Goal: Information Seeking & Learning: Compare options

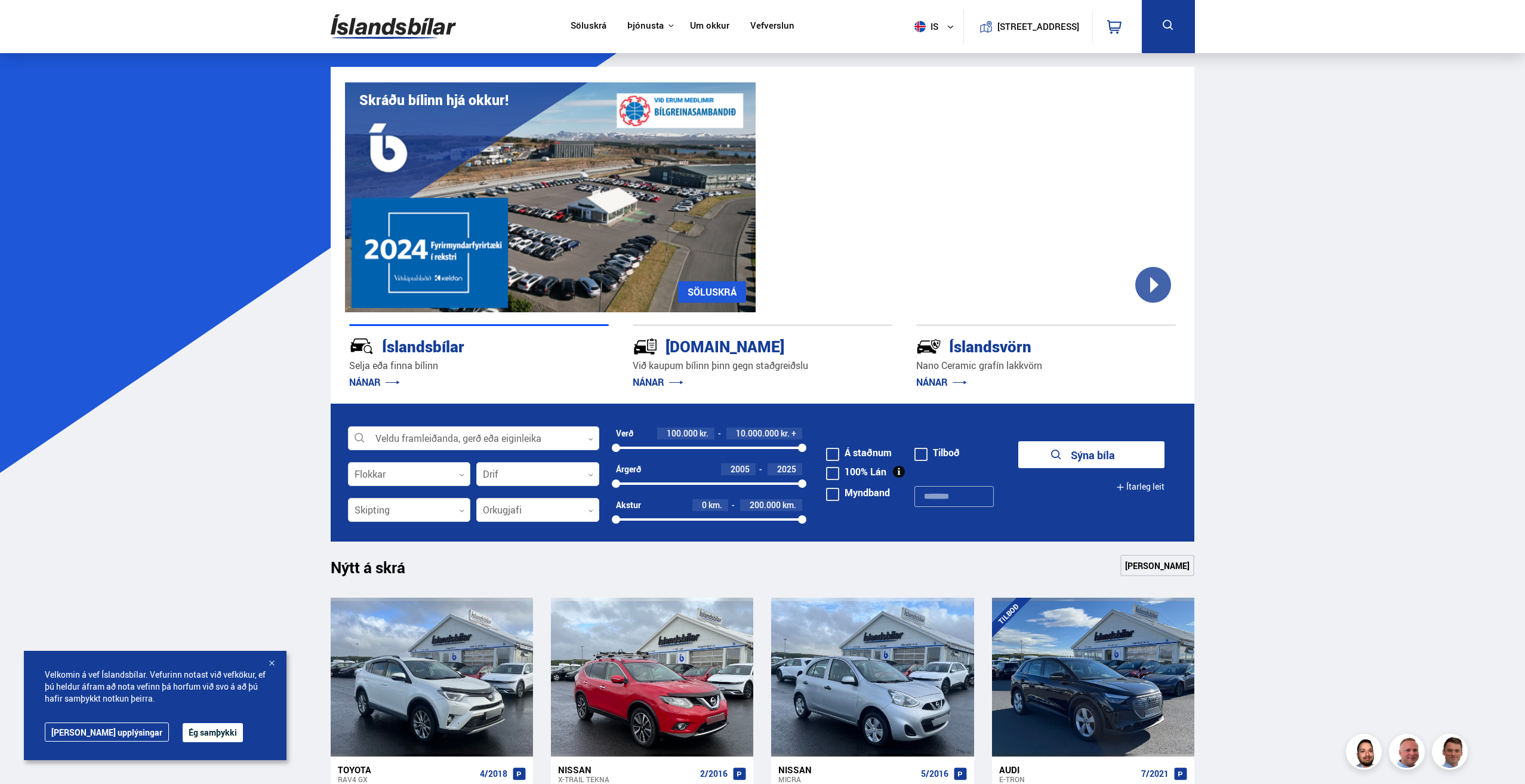
click at [1155, 35] on button at bounding box center [1168, 26] width 53 height 53
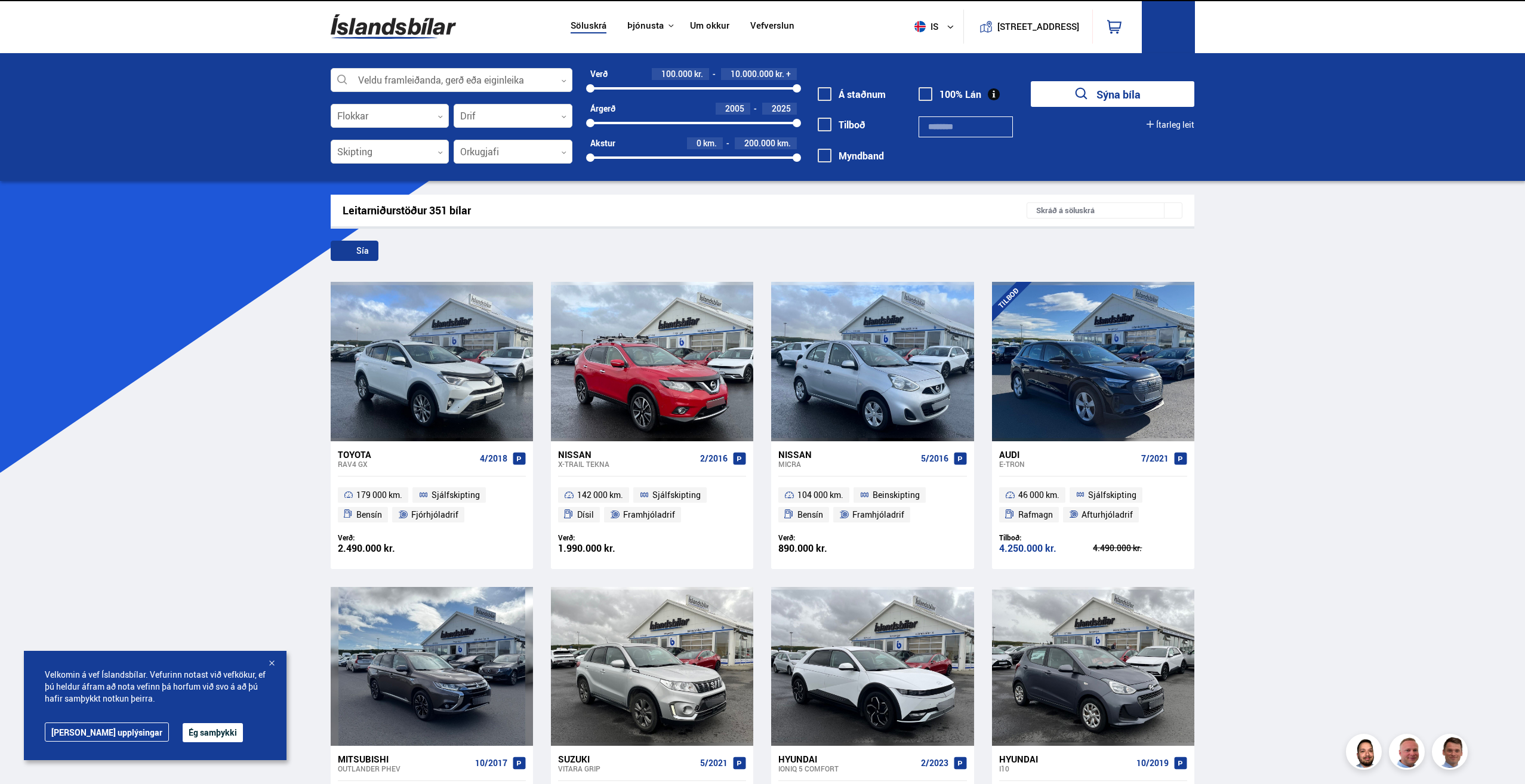
click at [1155, 35] on button at bounding box center [1168, 26] width 53 height 53
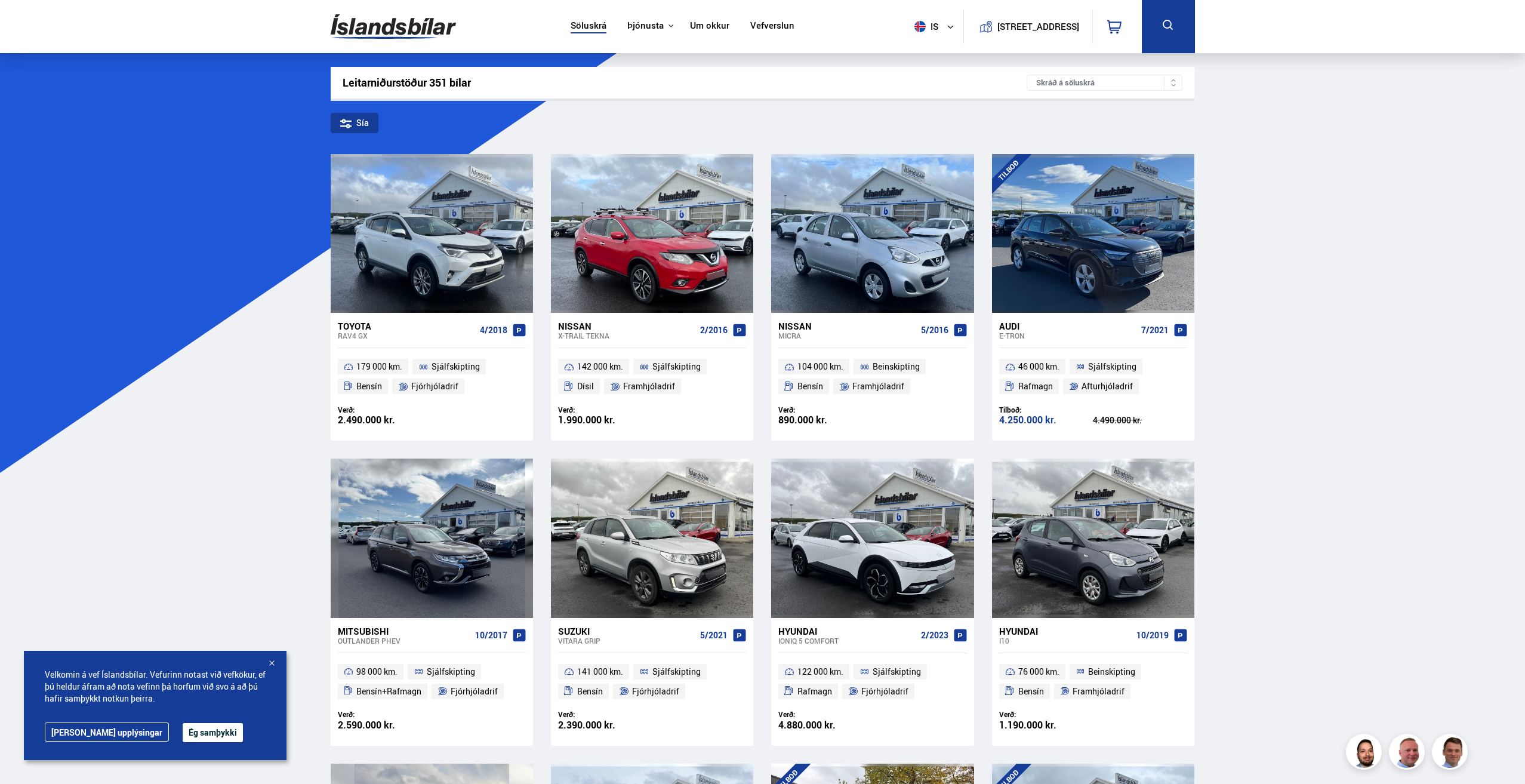
click at [928, 28] on button "is" at bounding box center [936, 26] width 54 height 35
click at [914, 47] on link "en" at bounding box center [928, 50] width 63 height 17
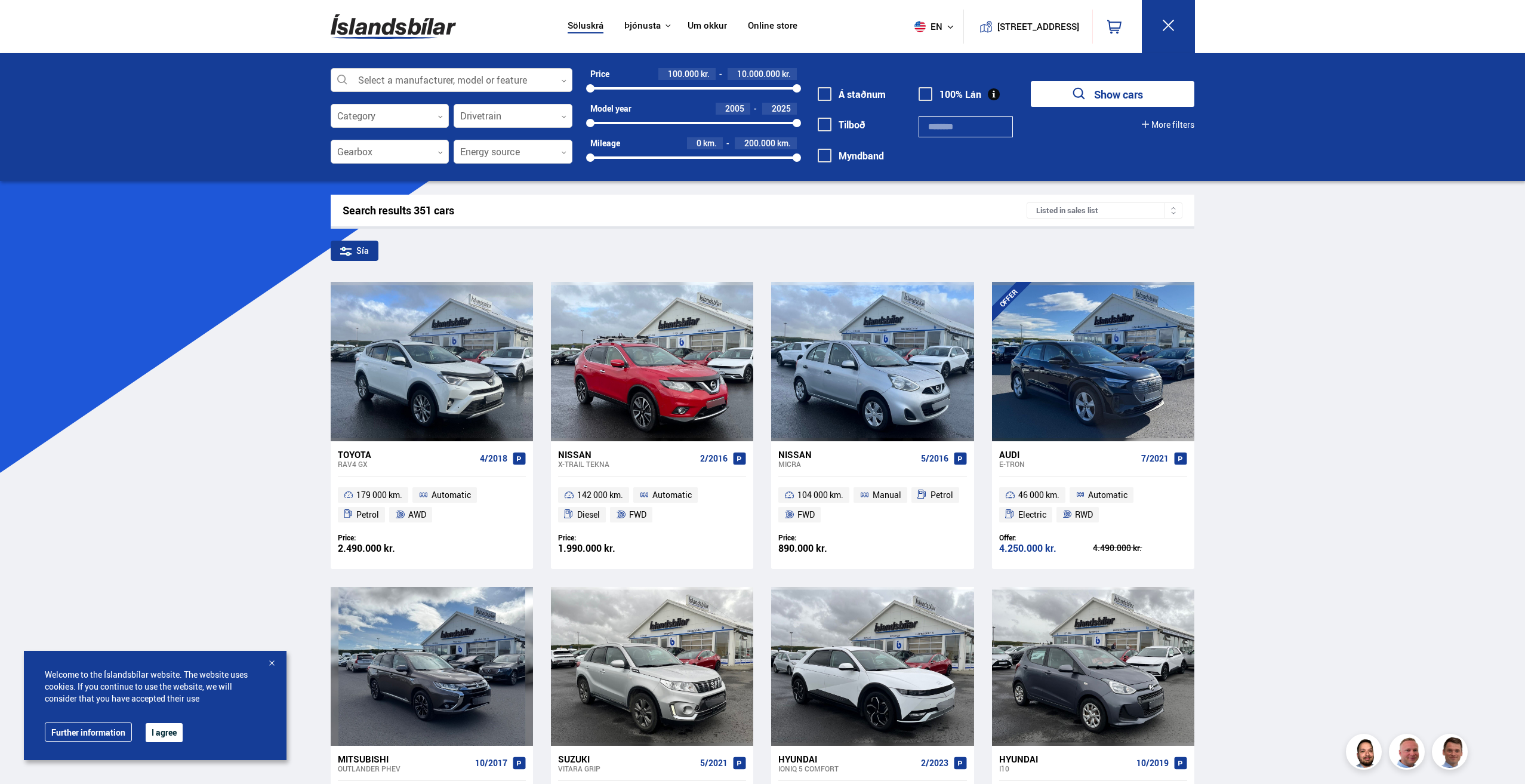
click at [466, 81] on div at bounding box center [452, 80] width 242 height 24
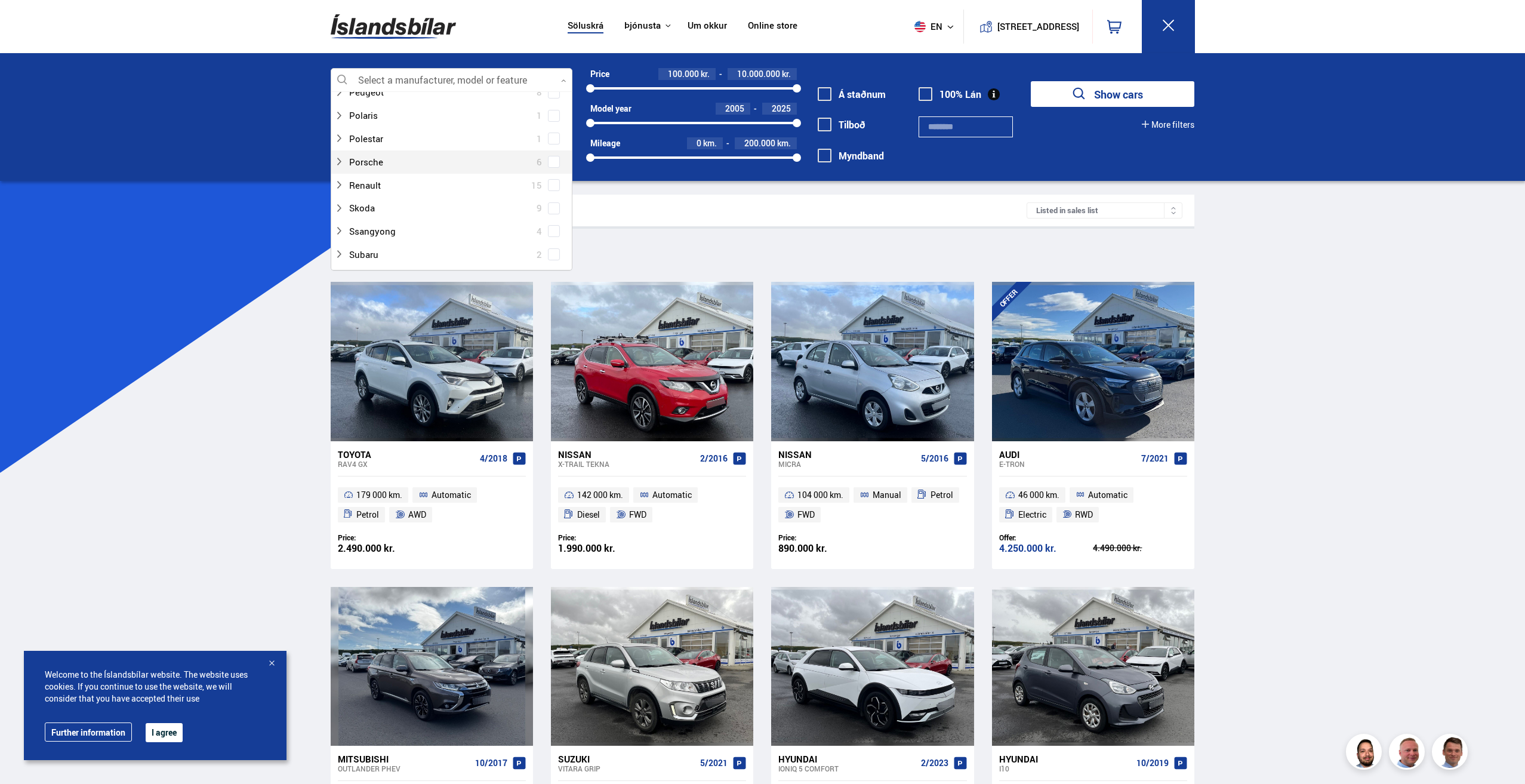
scroll to position [716, 0]
click at [376, 198] on div at bounding box center [439, 195] width 211 height 17
click at [385, 144] on div at bounding box center [463, 146] width 211 height 17
click at [553, 145] on span at bounding box center [554, 145] width 5 height 5
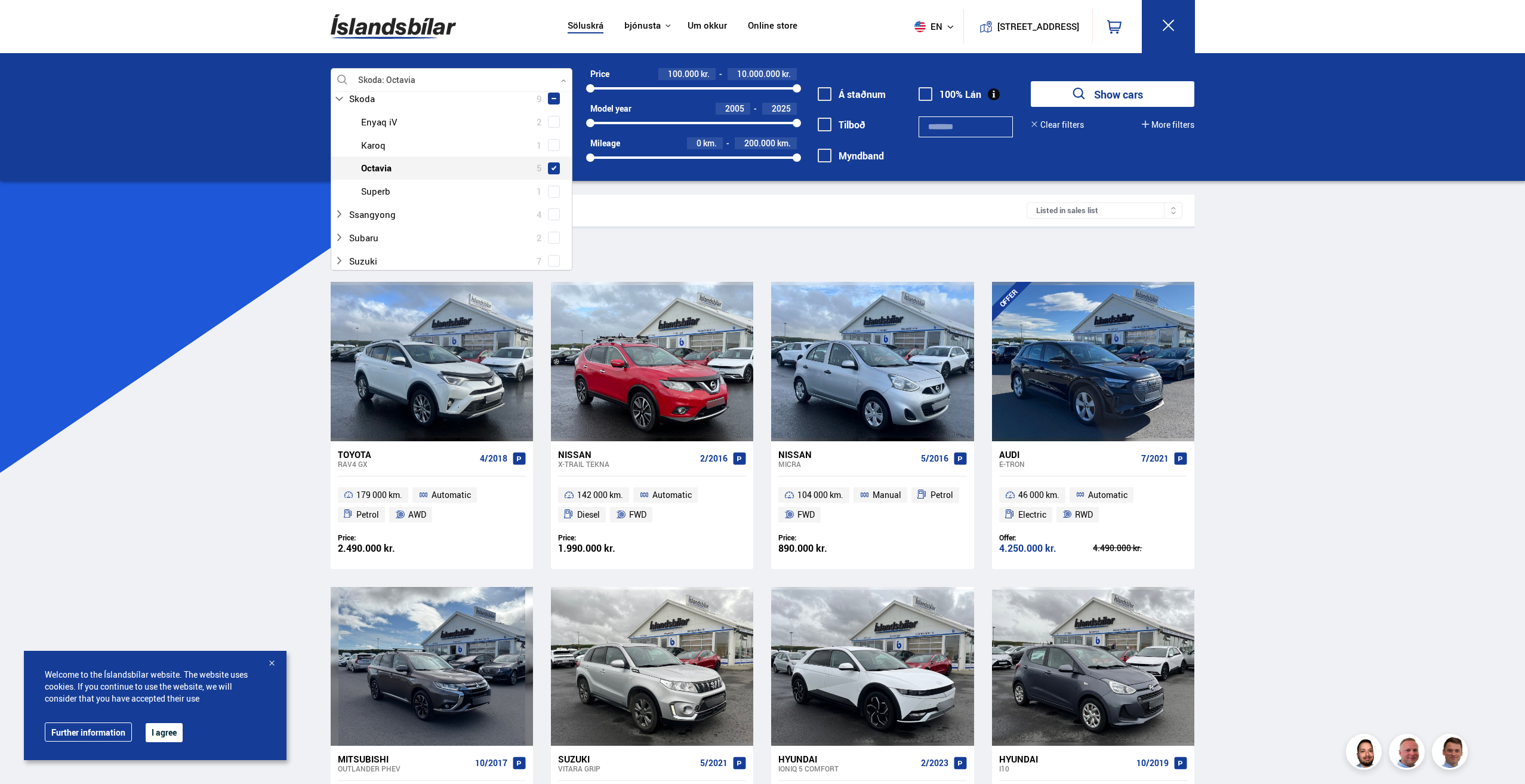
scroll to position [859, 0]
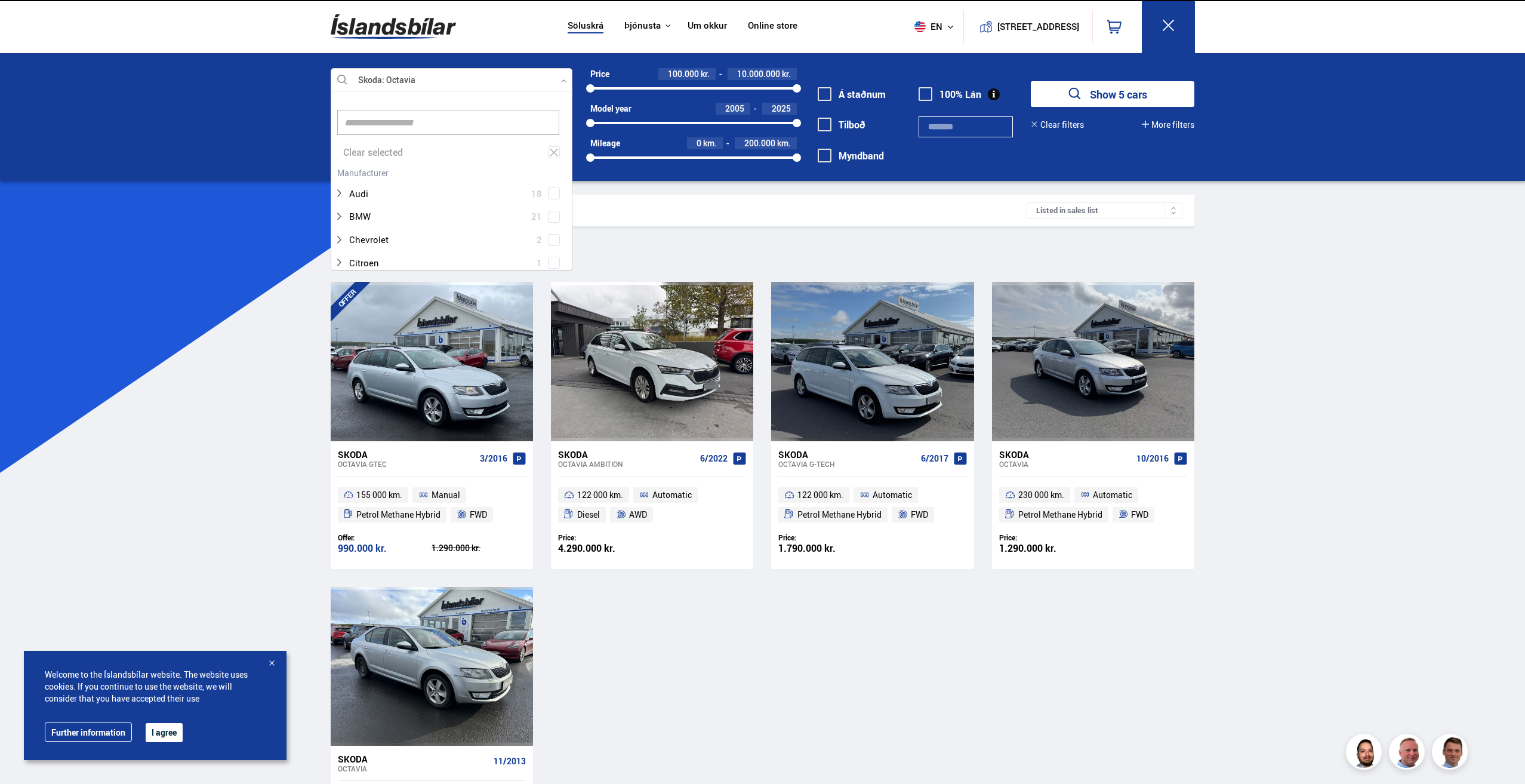
click at [1138, 95] on button "Show 5 cars" at bounding box center [1113, 93] width 163 height 26
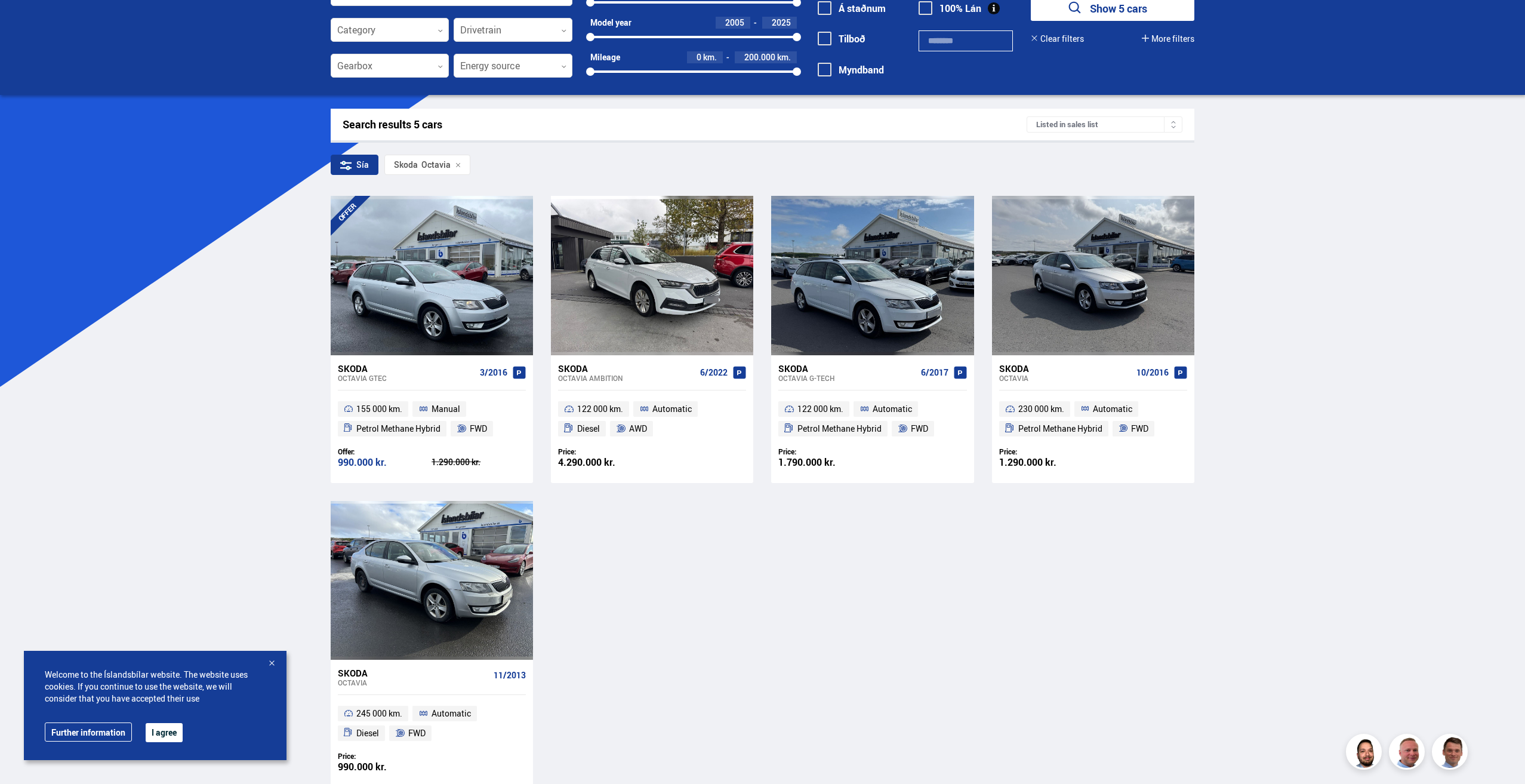
scroll to position [119, 0]
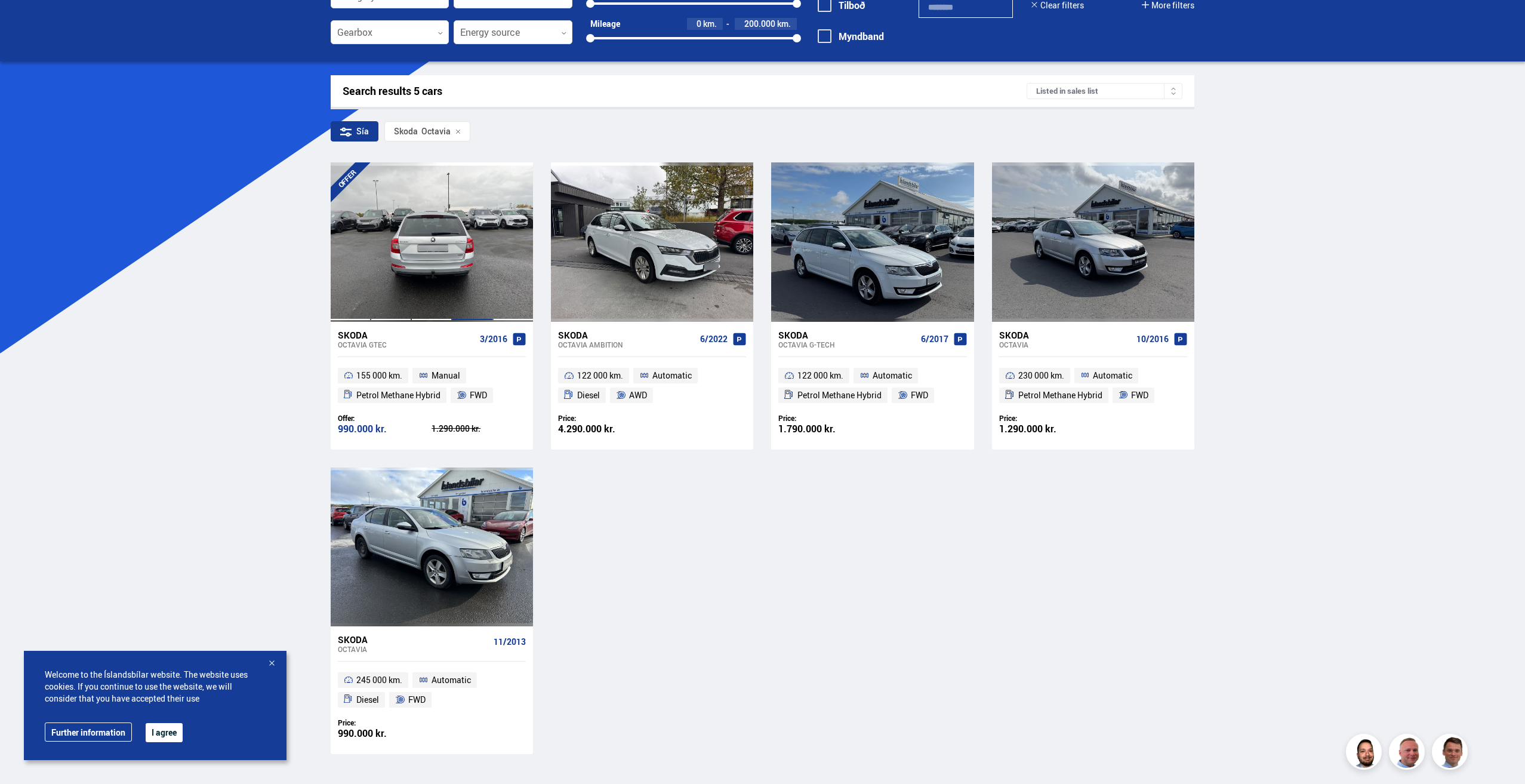
click at [459, 263] on div at bounding box center [472, 242] width 41 height 159
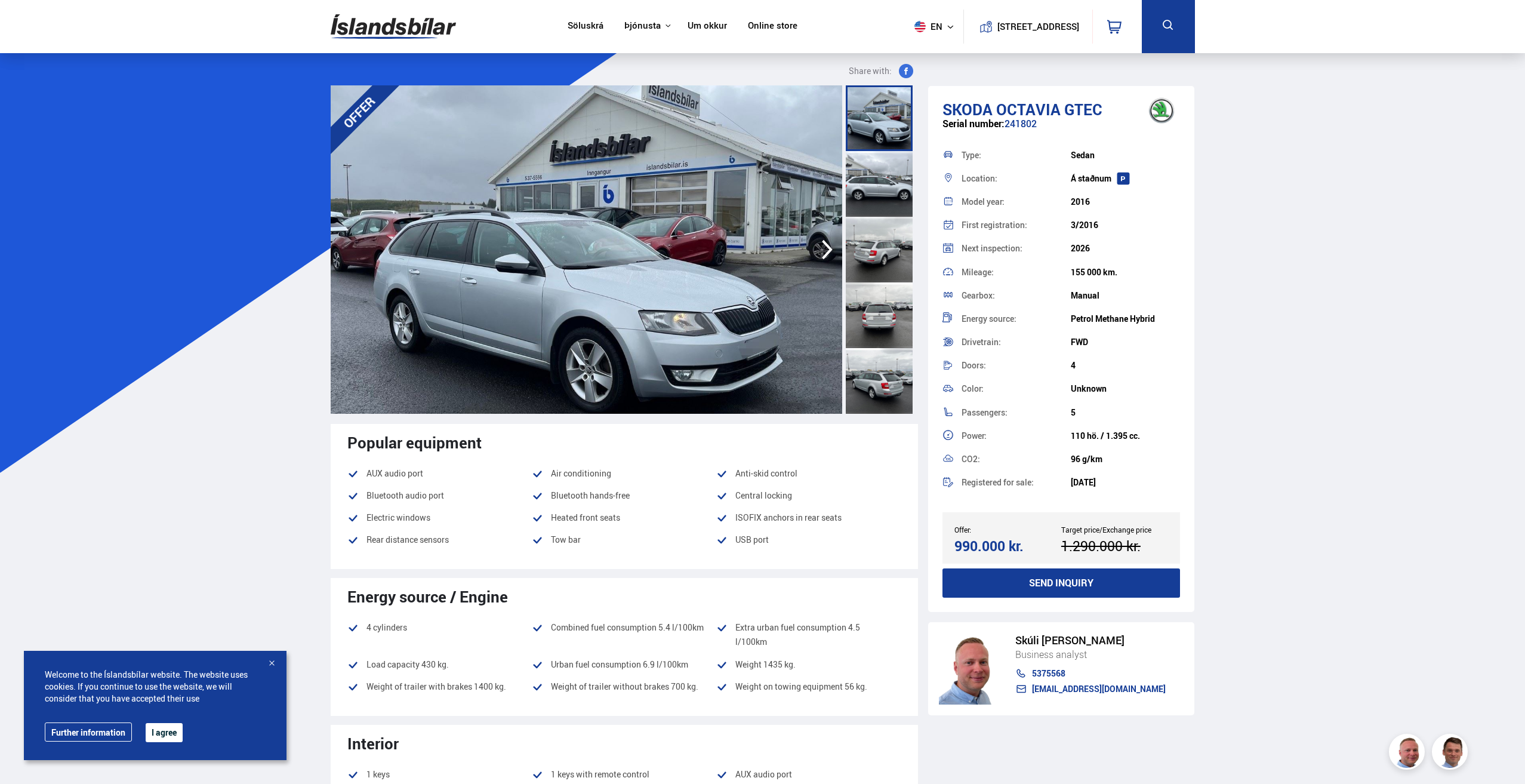
click at [780, 144] on img at bounding box center [587, 249] width 511 height 329
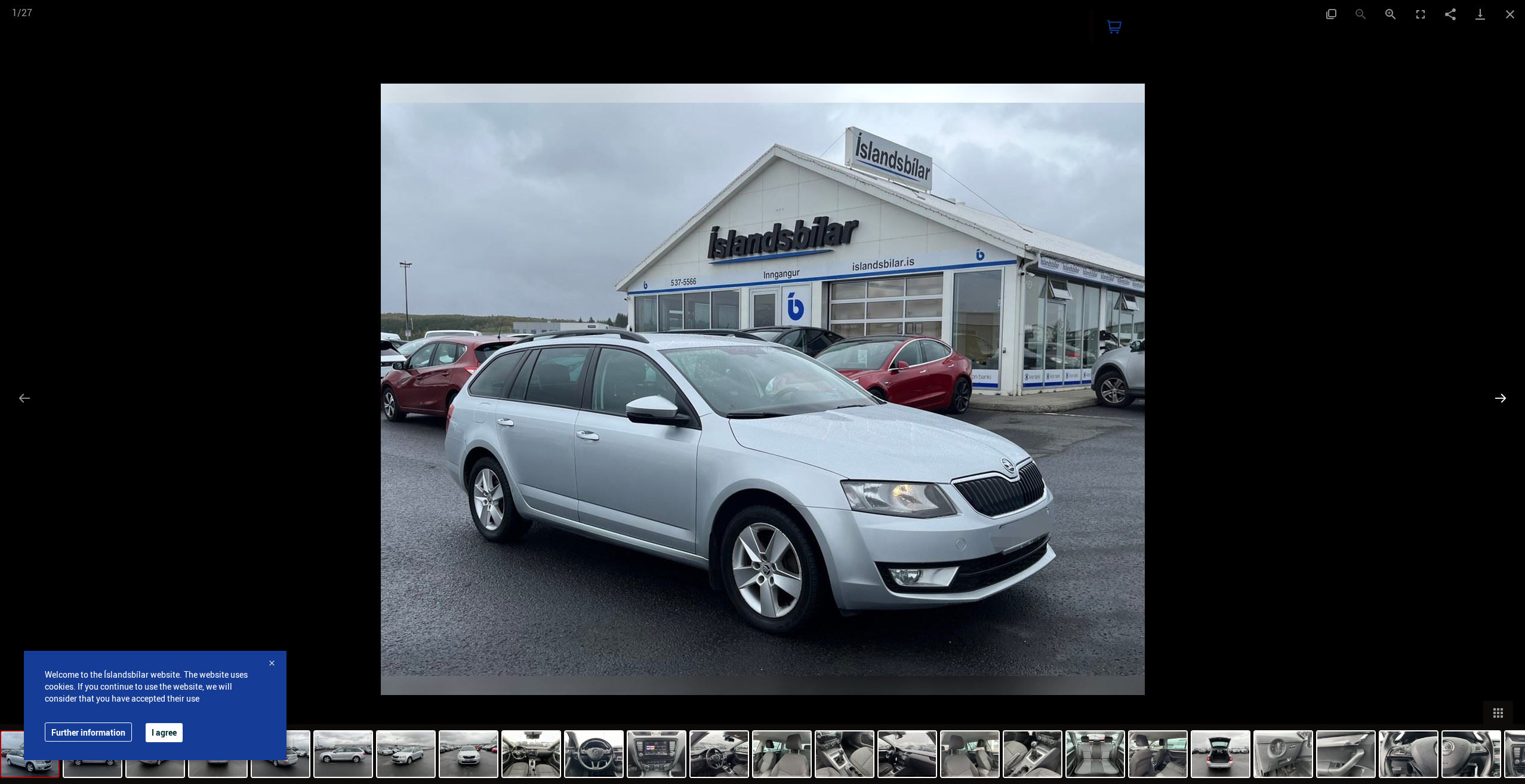
click at [1505, 399] on button "Next slide" at bounding box center [1500, 398] width 25 height 23
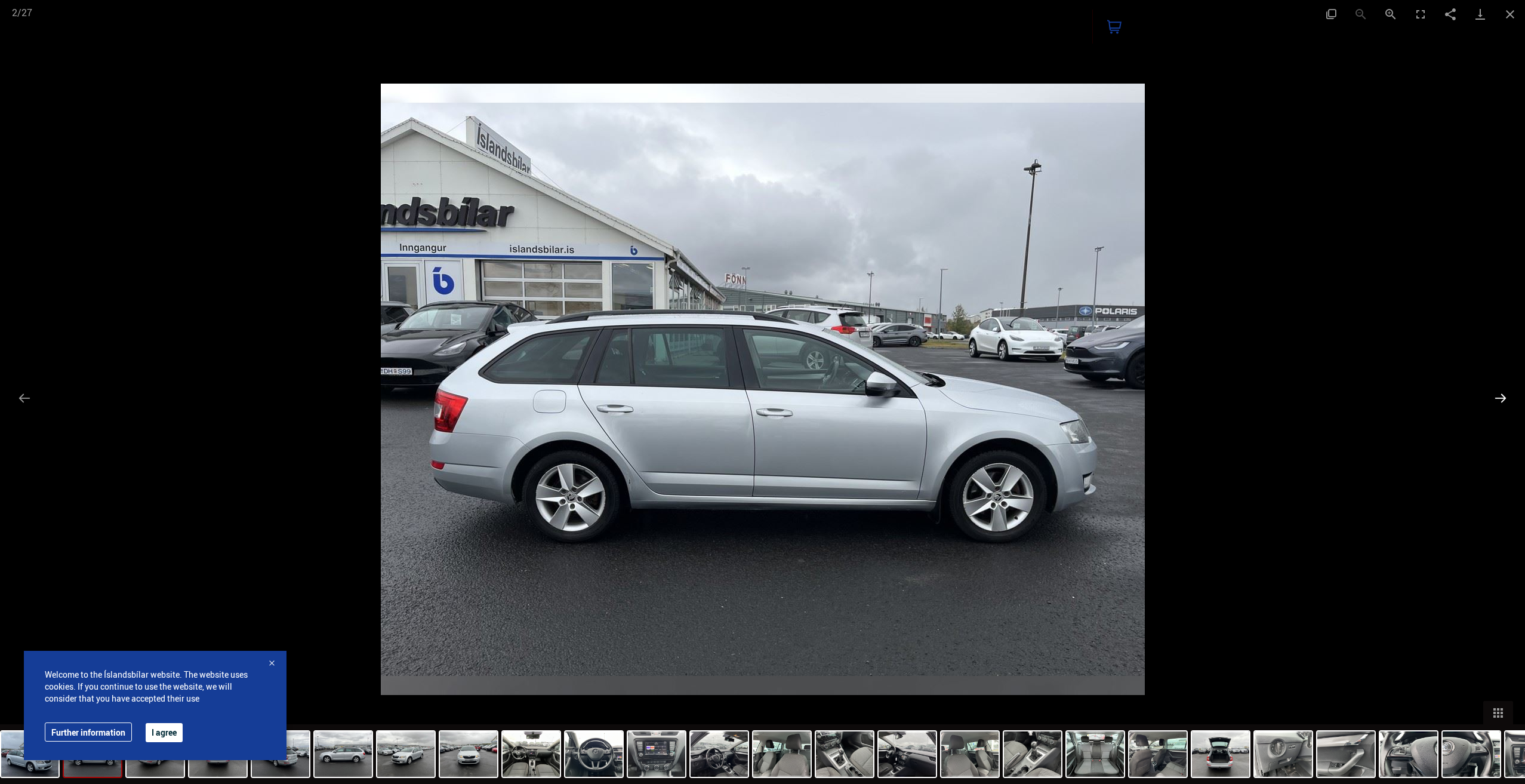
click at [1505, 398] on button "Next slide" at bounding box center [1500, 398] width 25 height 23
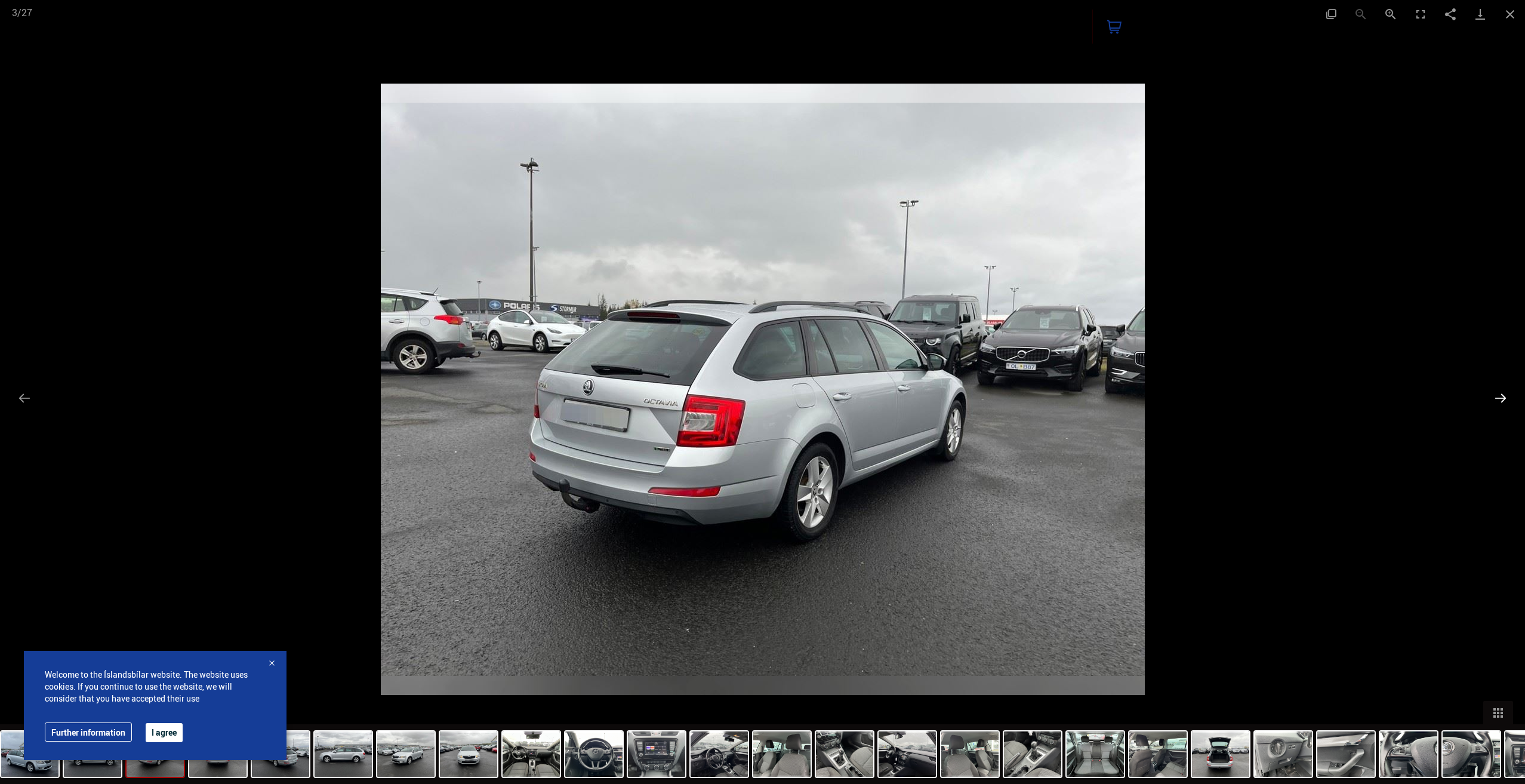
click at [1505, 398] on button "Next slide" at bounding box center [1500, 398] width 25 height 23
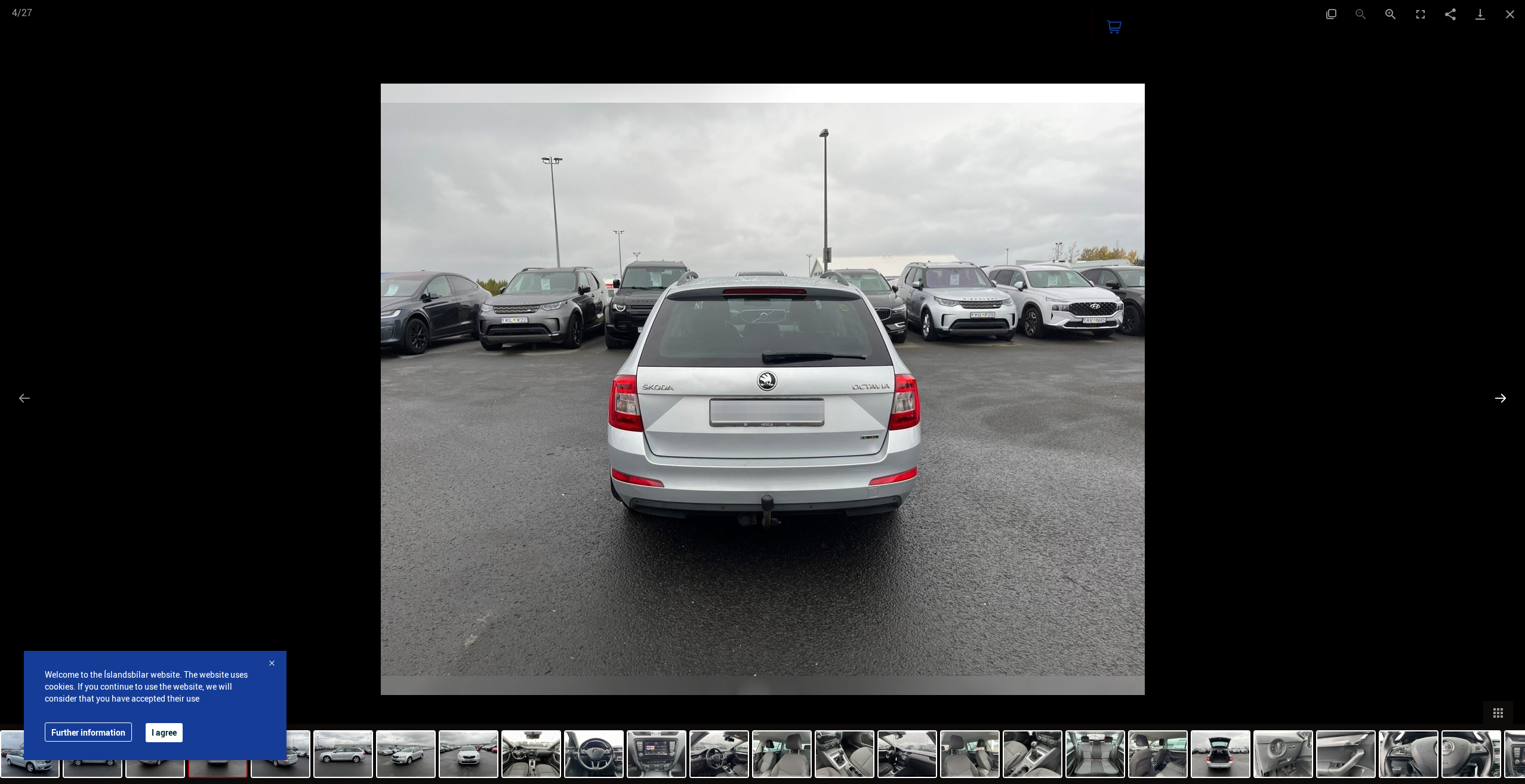
click at [1505, 398] on button "Next slide" at bounding box center [1500, 398] width 25 height 23
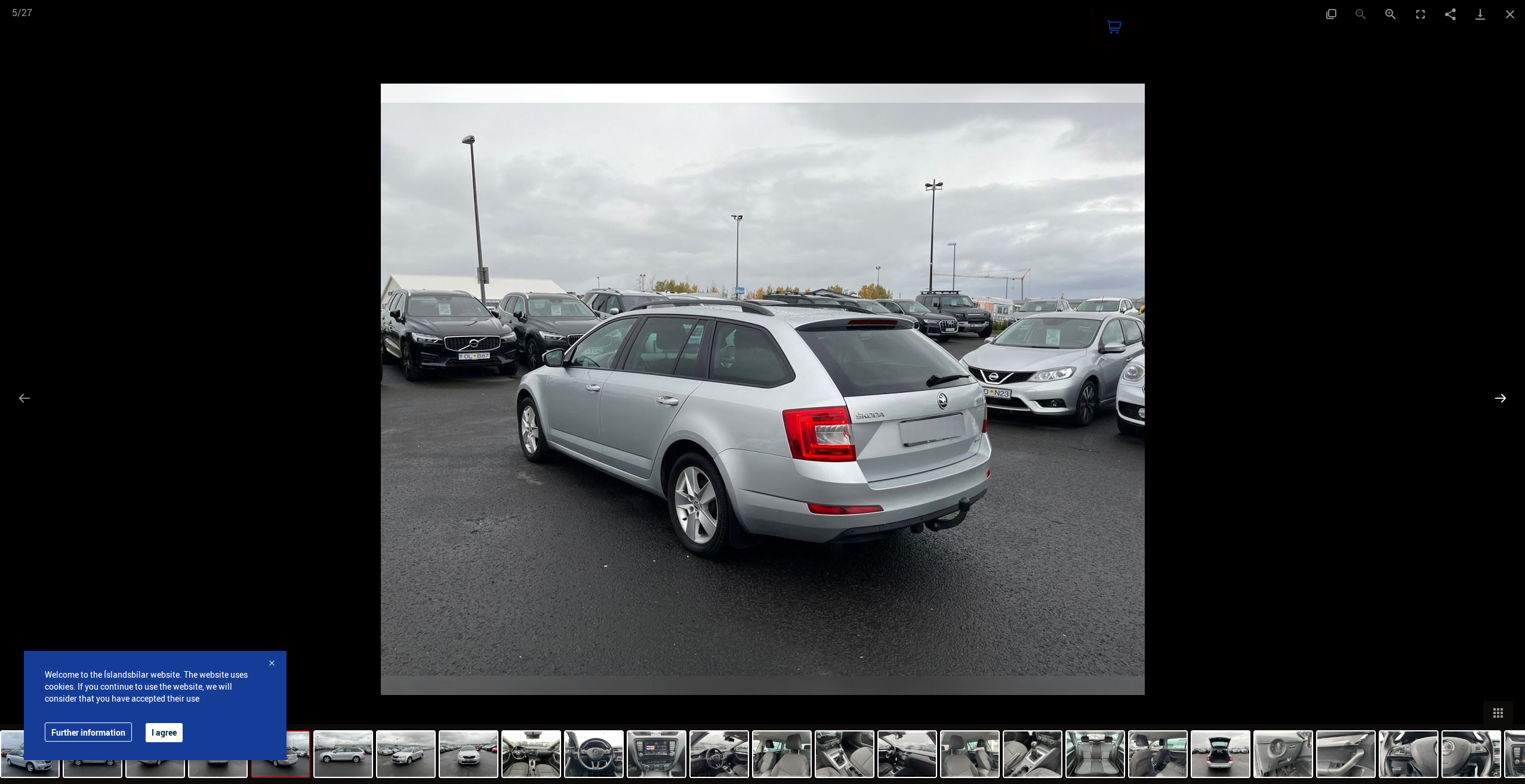
click at [1505, 398] on button "Next slide" at bounding box center [1500, 398] width 25 height 23
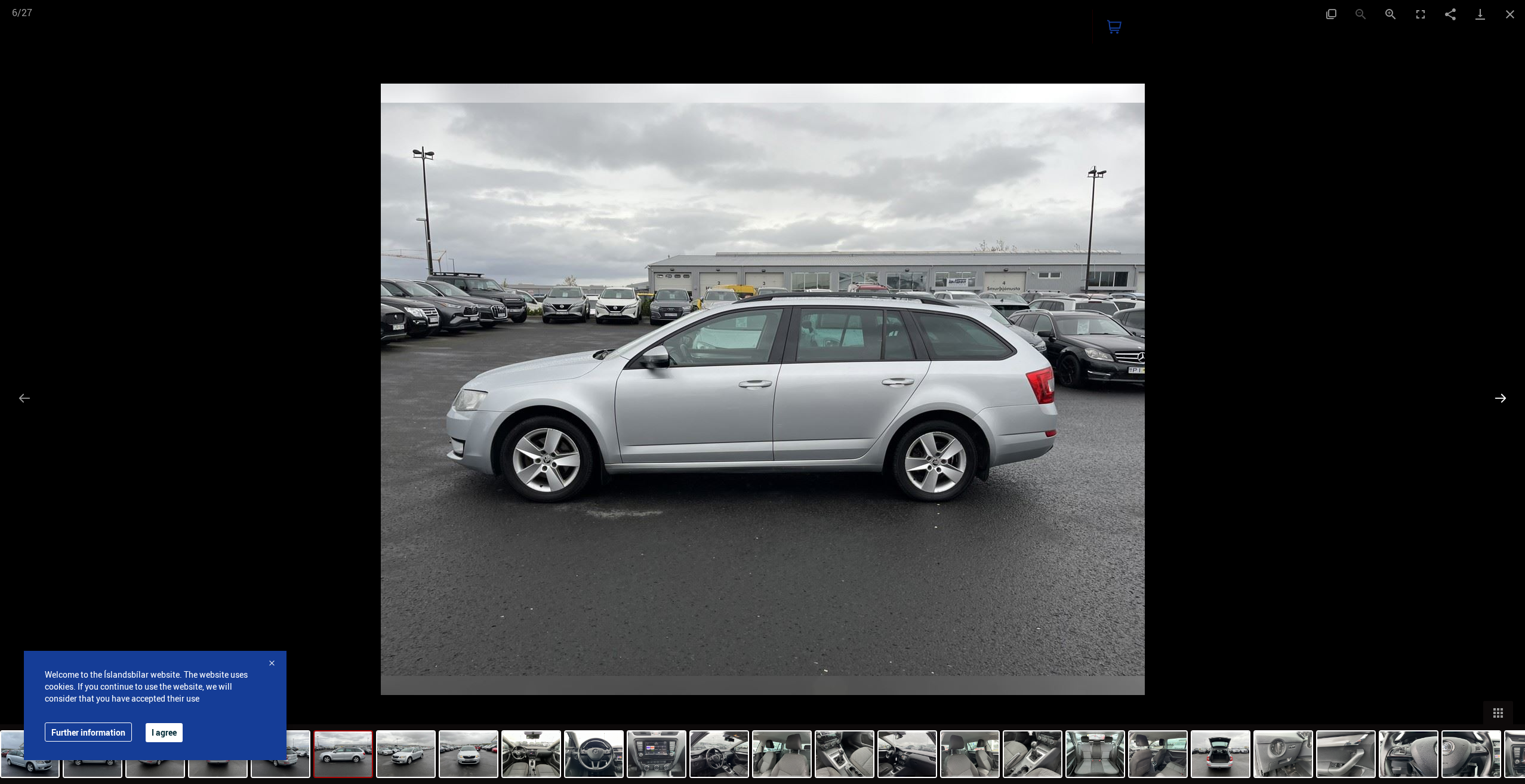
click at [1505, 398] on button "Next slide" at bounding box center [1500, 398] width 25 height 23
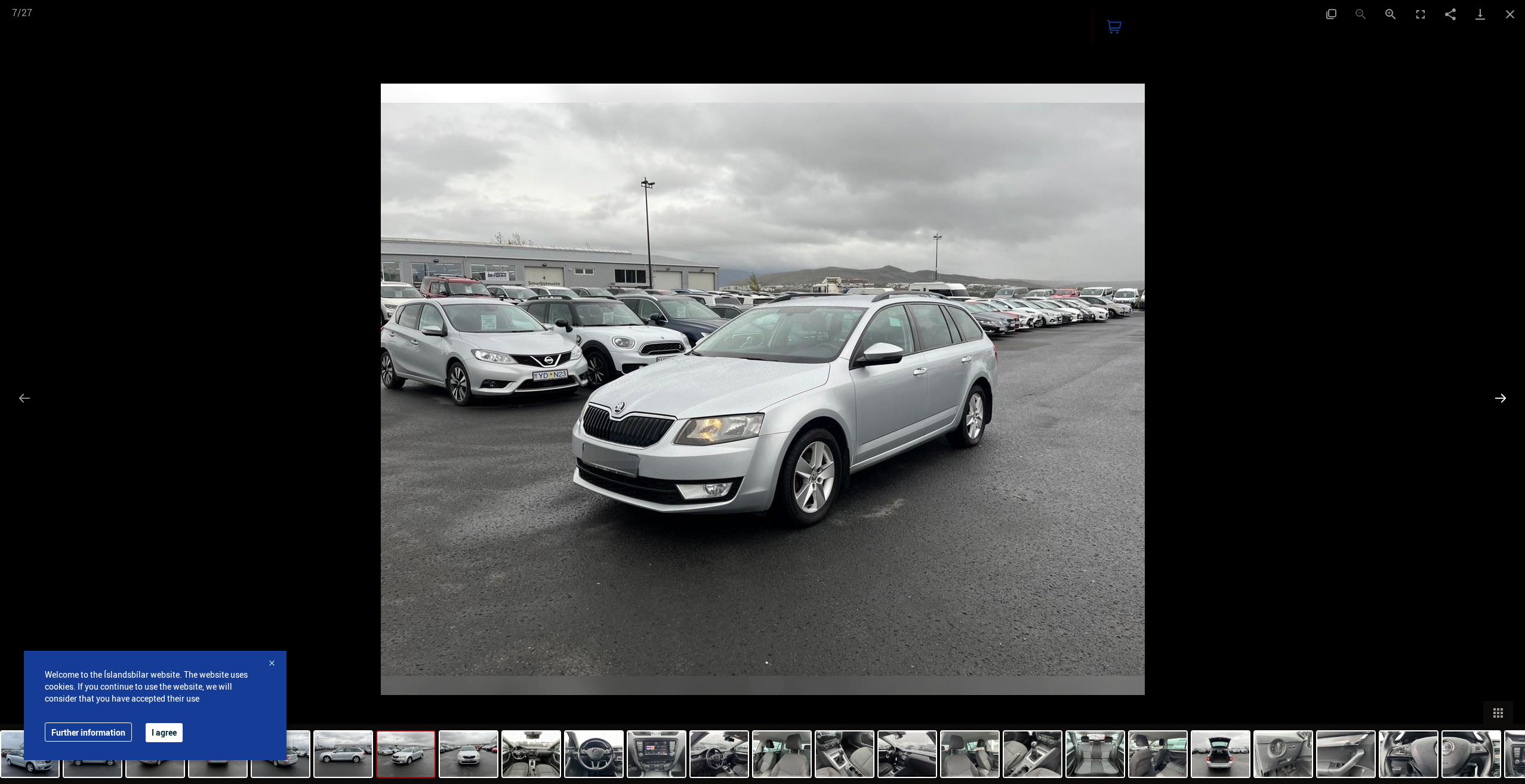
click at [1505, 398] on button "Next slide" at bounding box center [1500, 398] width 25 height 23
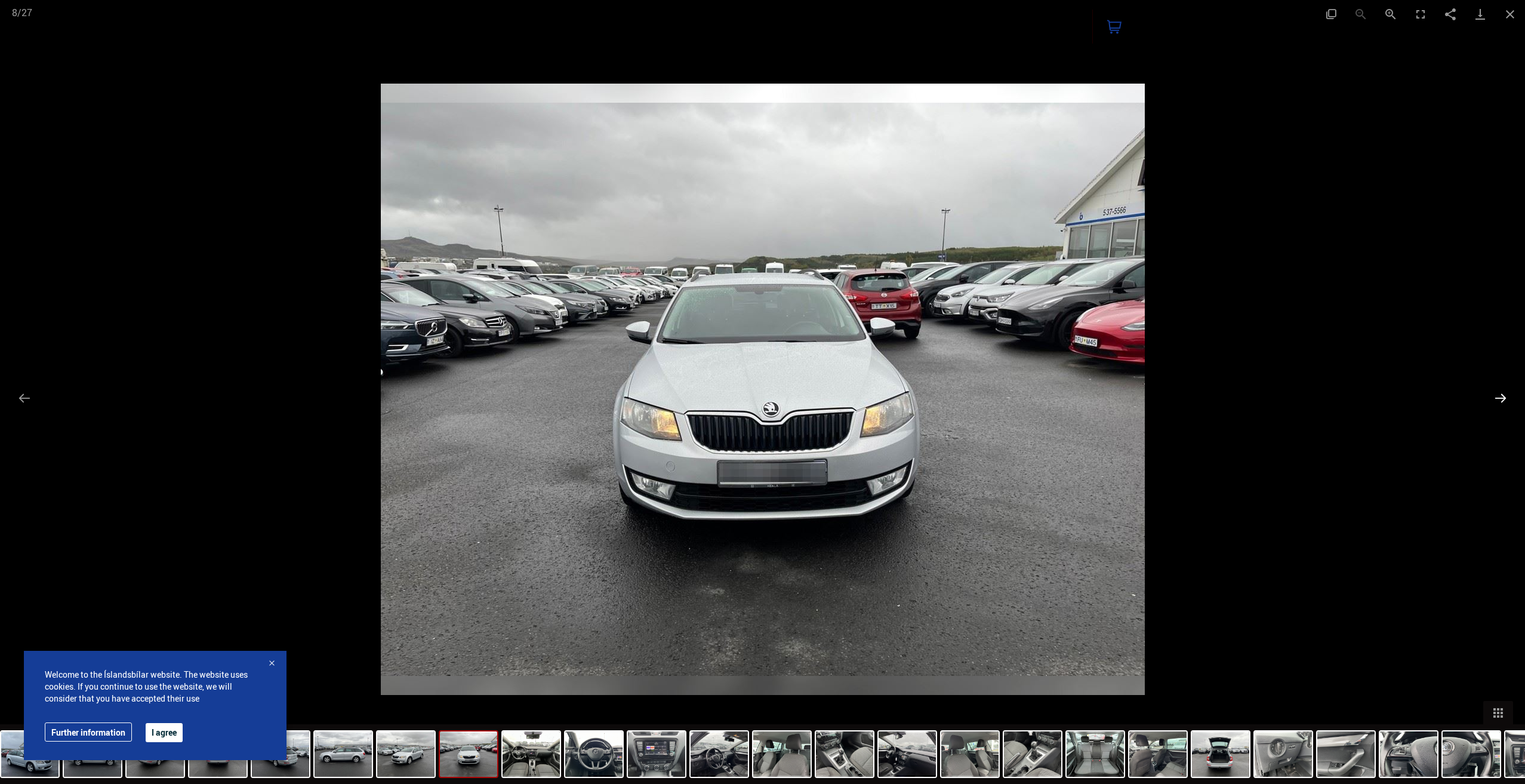
click at [1505, 398] on button "Next slide" at bounding box center [1500, 398] width 25 height 23
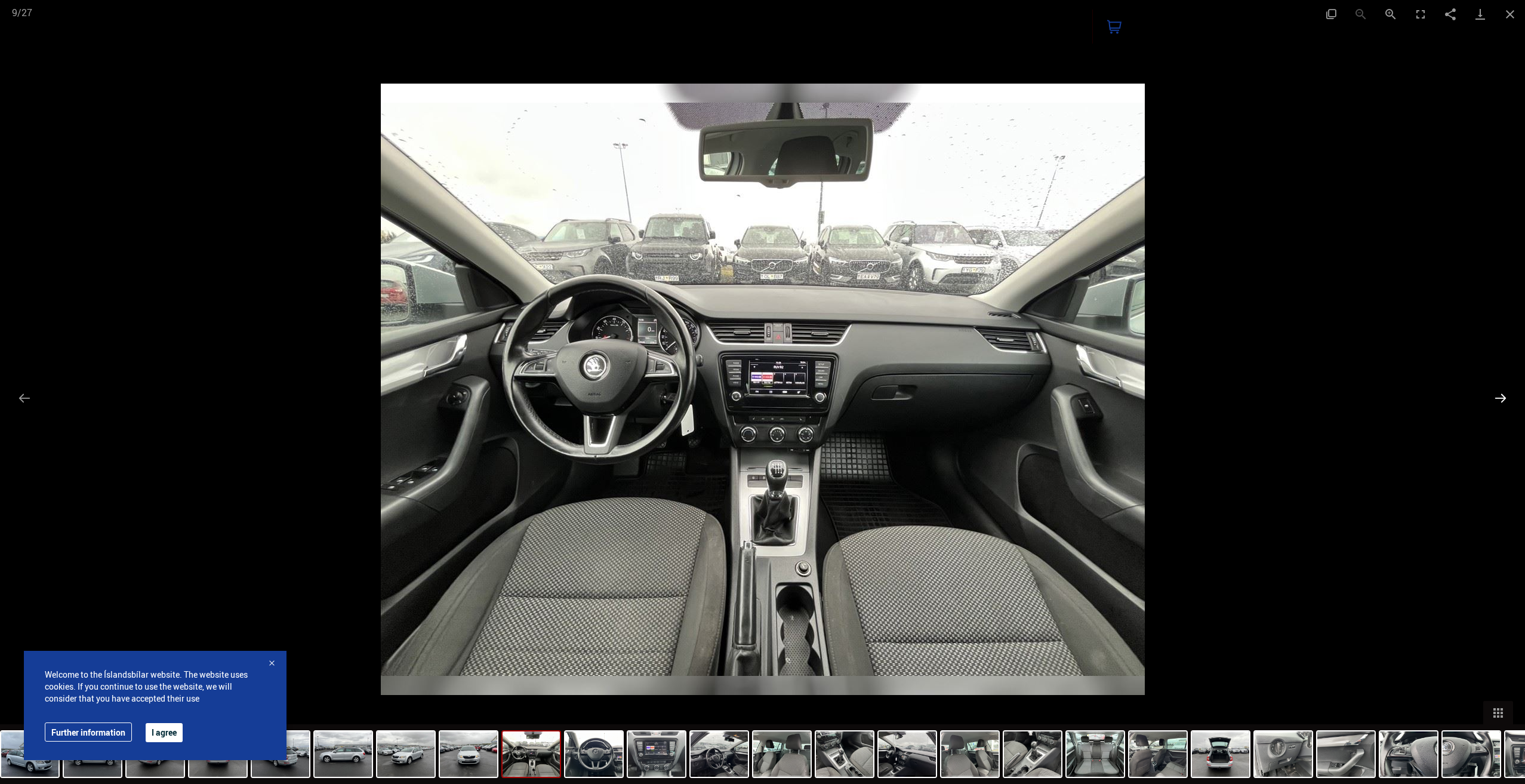
click at [1505, 398] on button "Next slide" at bounding box center [1500, 398] width 25 height 23
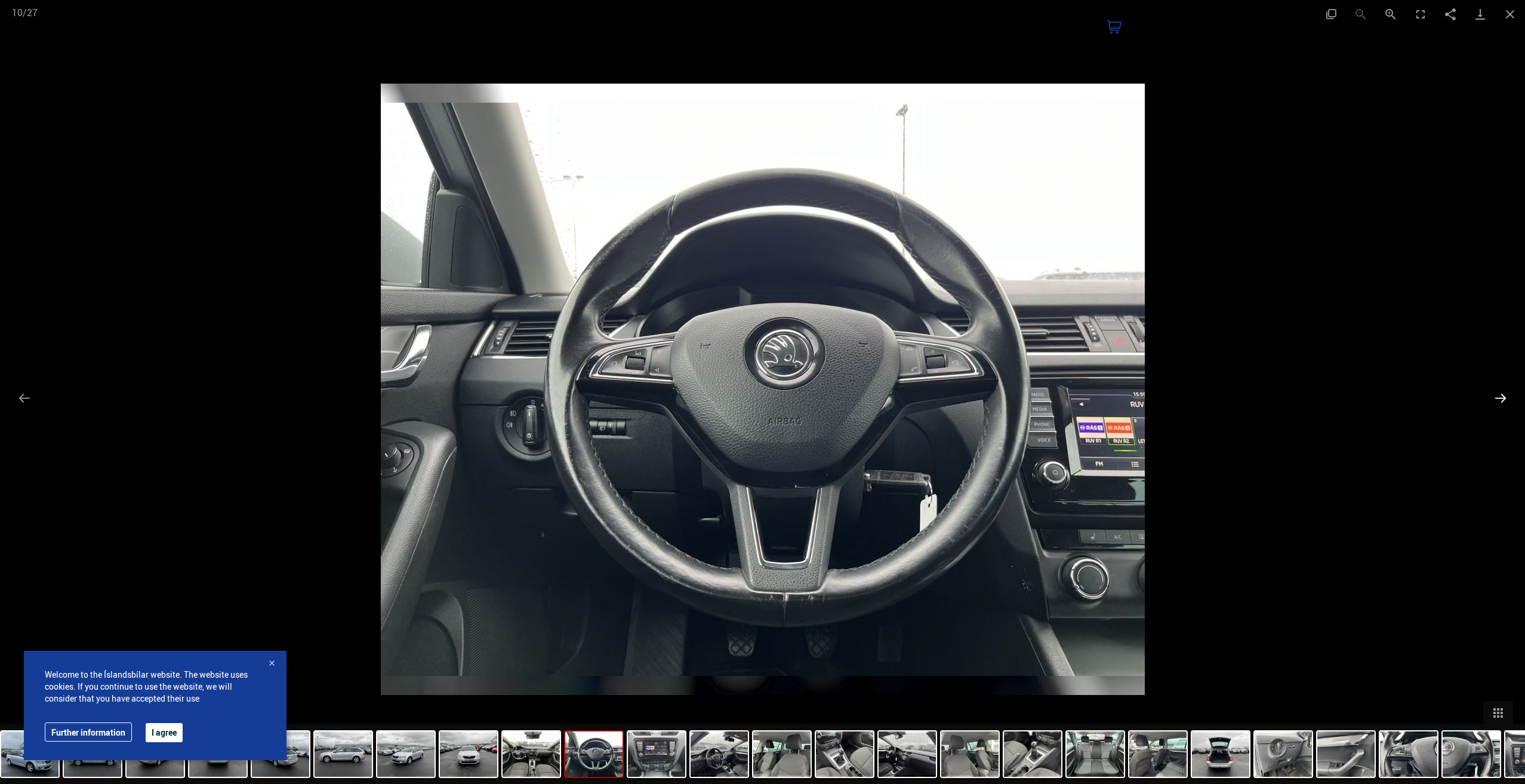
click at [1505, 398] on button "Next slide" at bounding box center [1500, 398] width 25 height 23
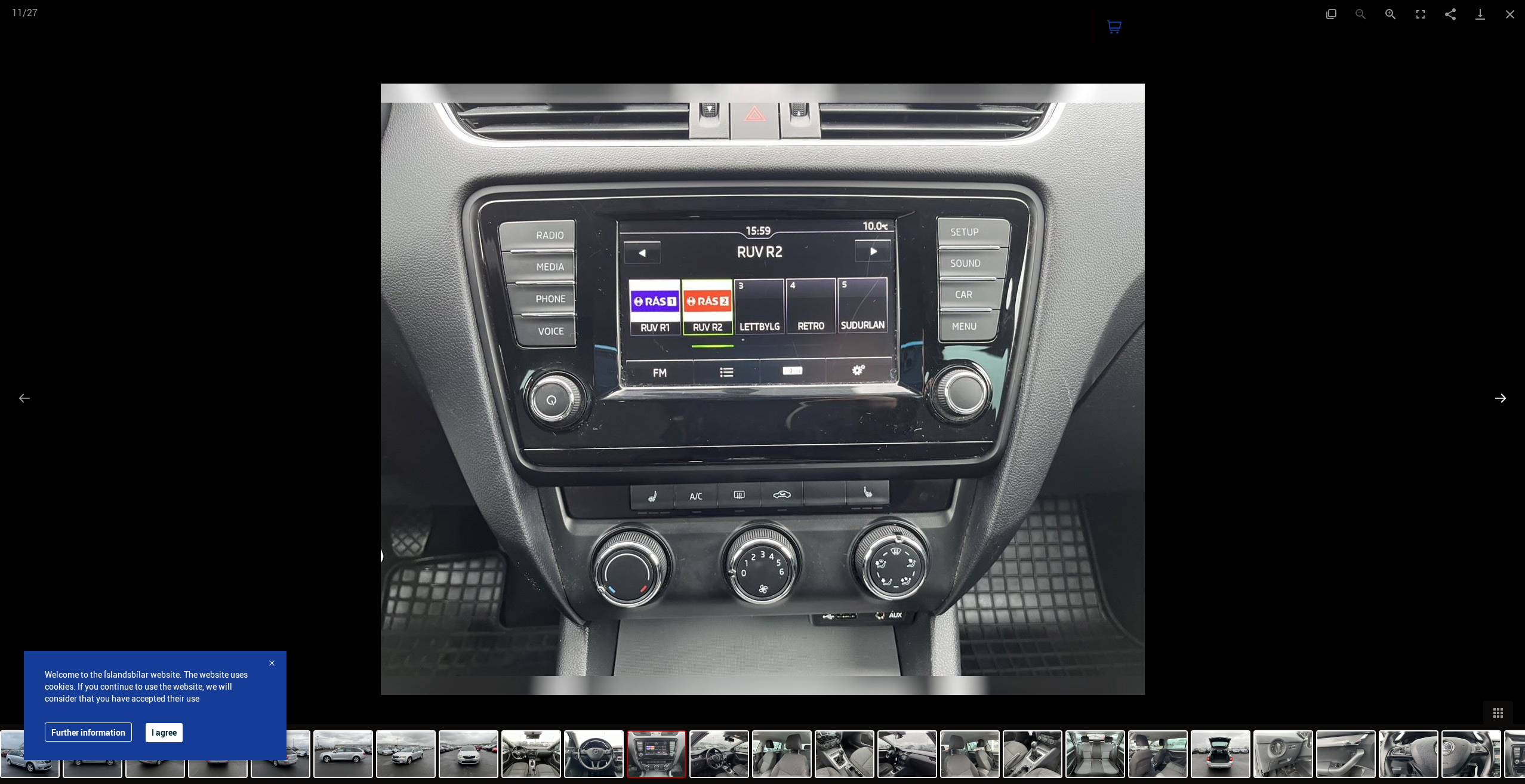
click at [1505, 398] on button "Next slide" at bounding box center [1500, 398] width 25 height 23
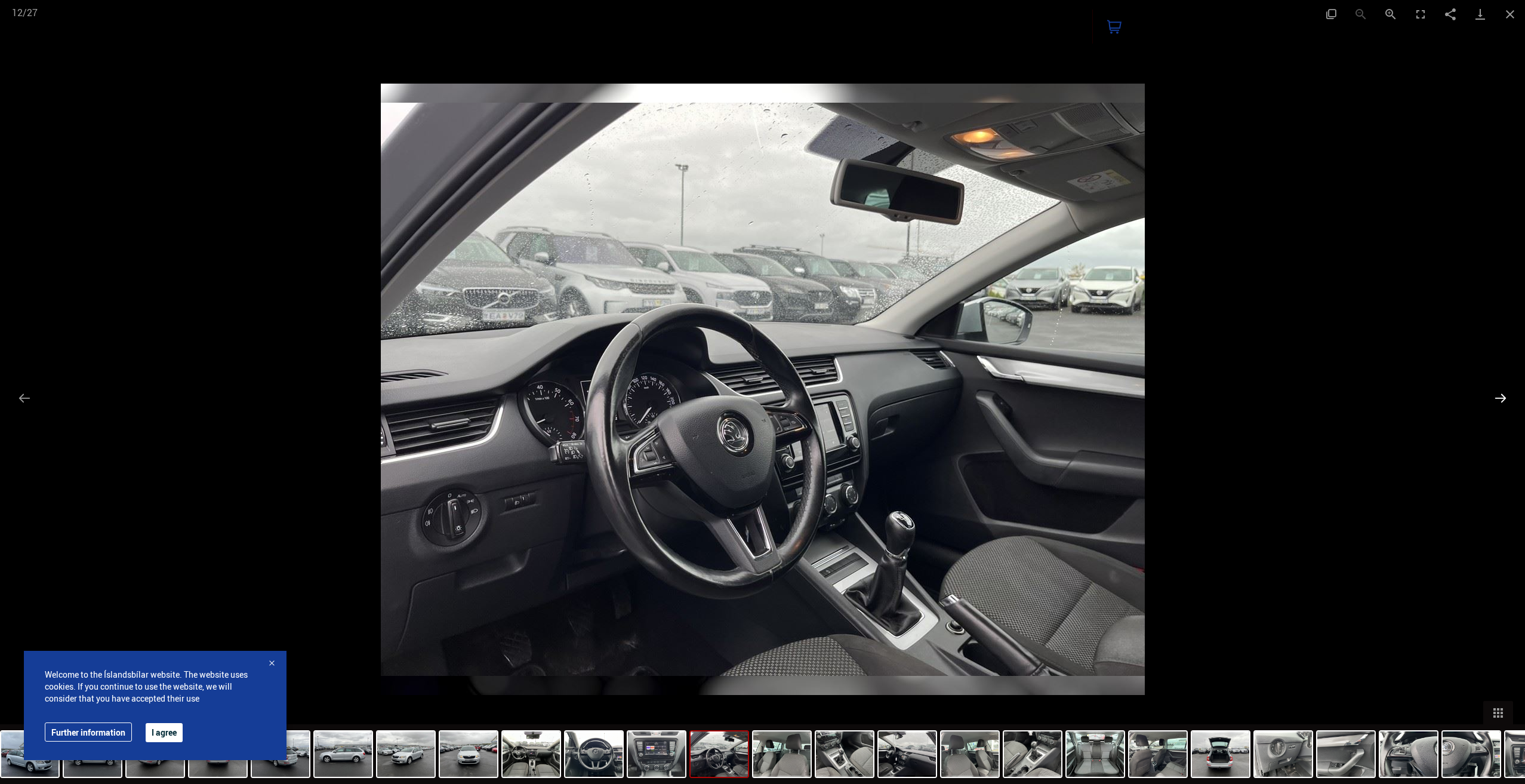
click at [1505, 398] on button "Next slide" at bounding box center [1500, 398] width 25 height 23
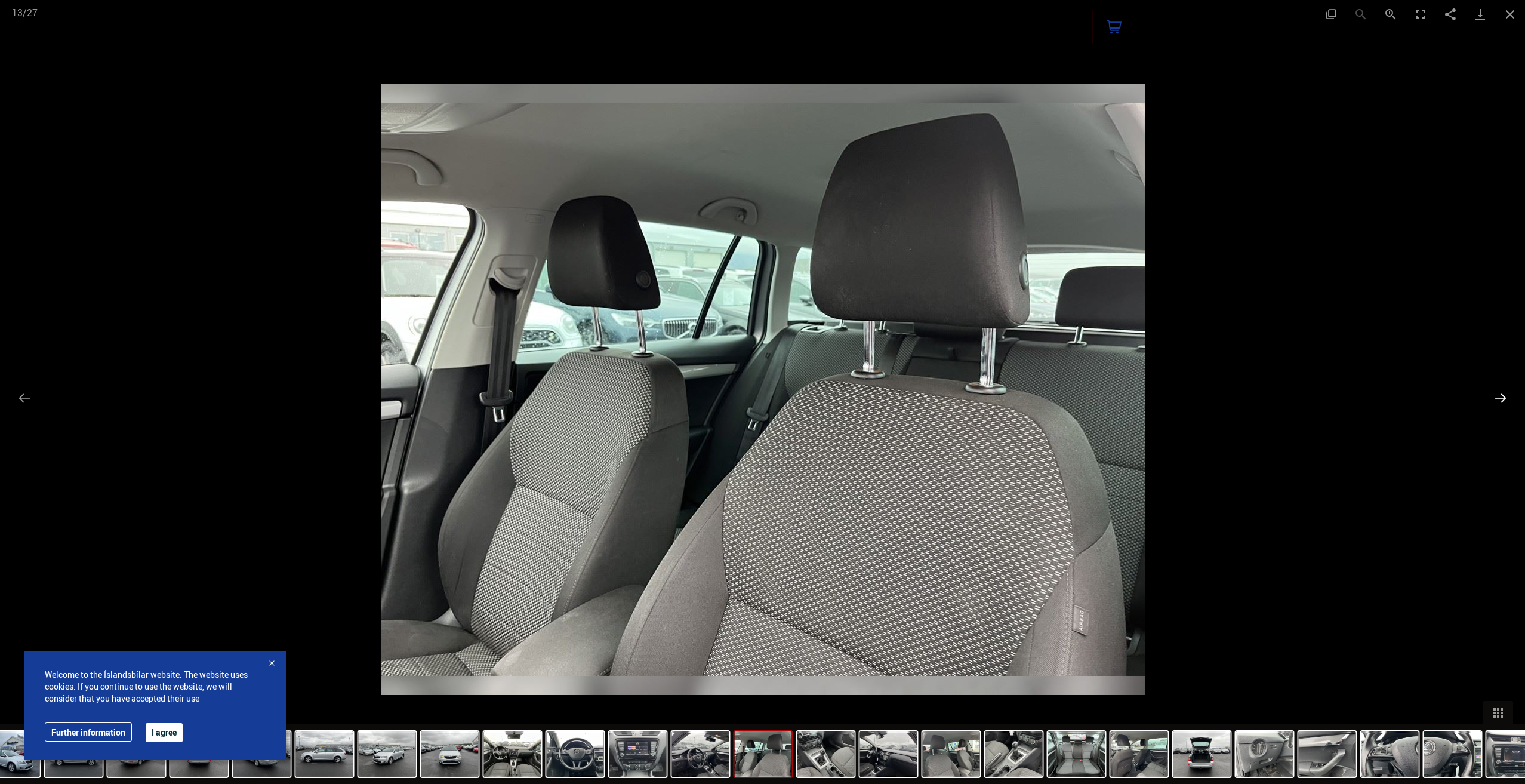
click at [1505, 398] on button "Next slide" at bounding box center [1500, 398] width 25 height 23
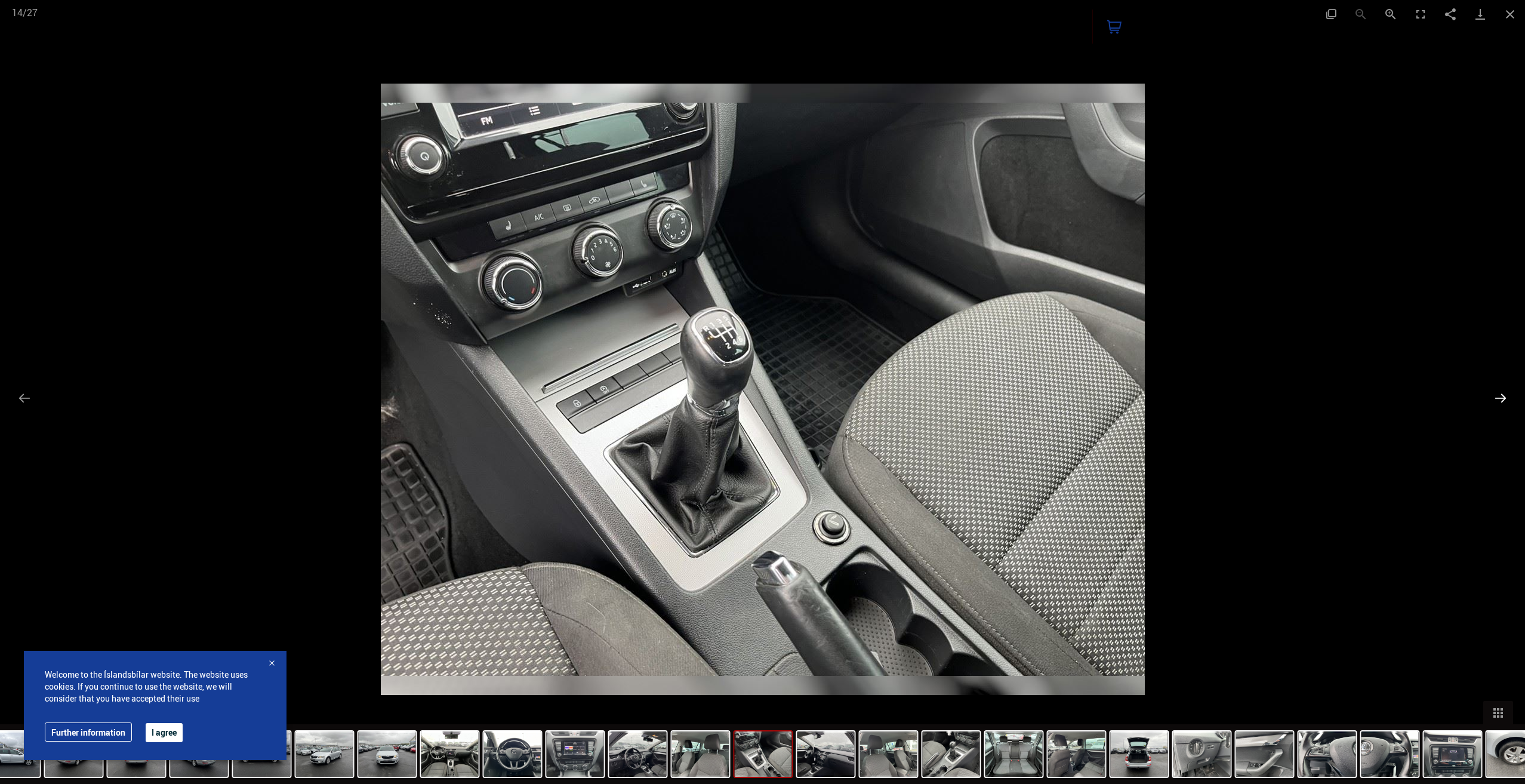
click at [1505, 398] on button "Next slide" at bounding box center [1500, 398] width 25 height 23
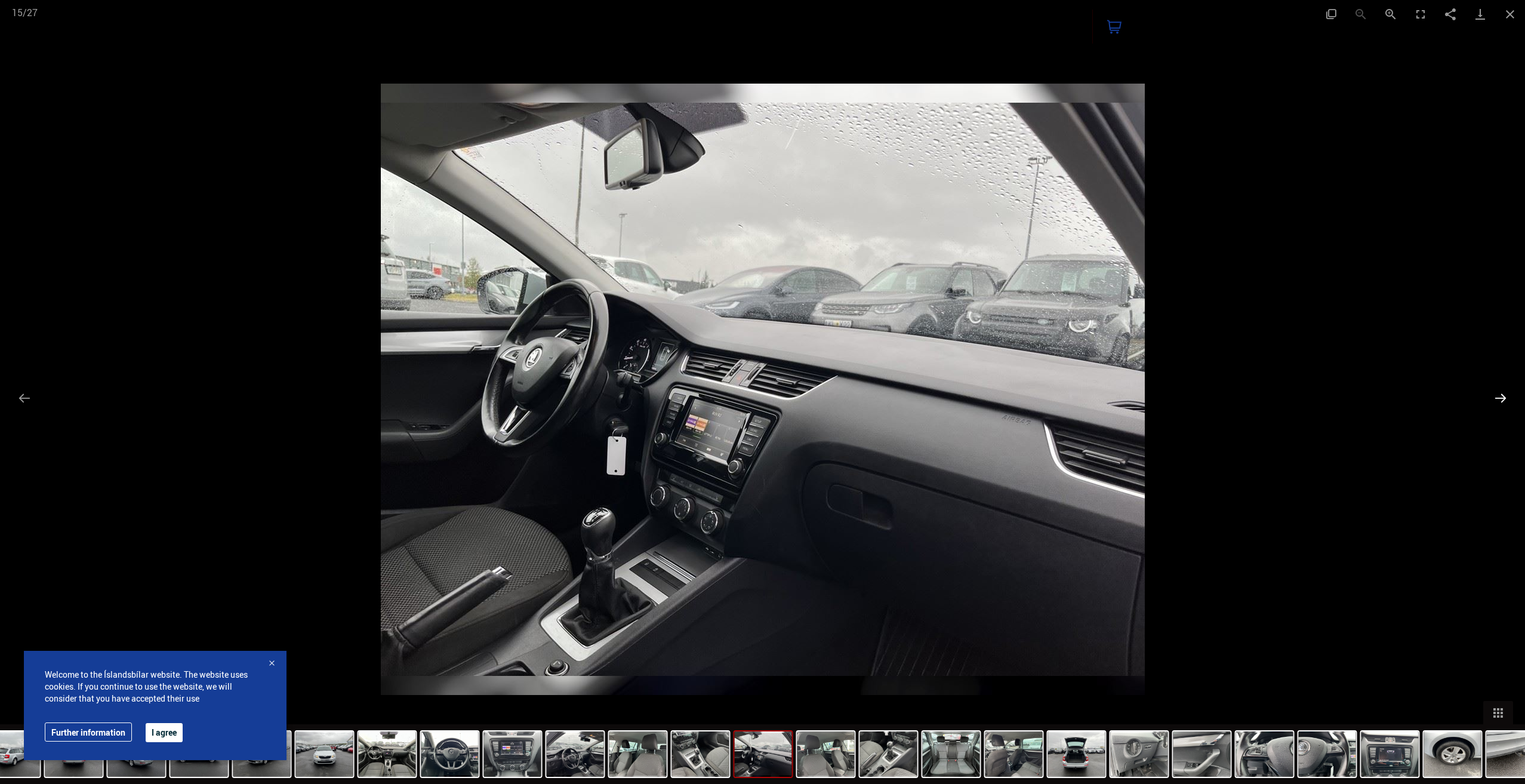
click at [1505, 398] on button "Next slide" at bounding box center [1500, 398] width 25 height 23
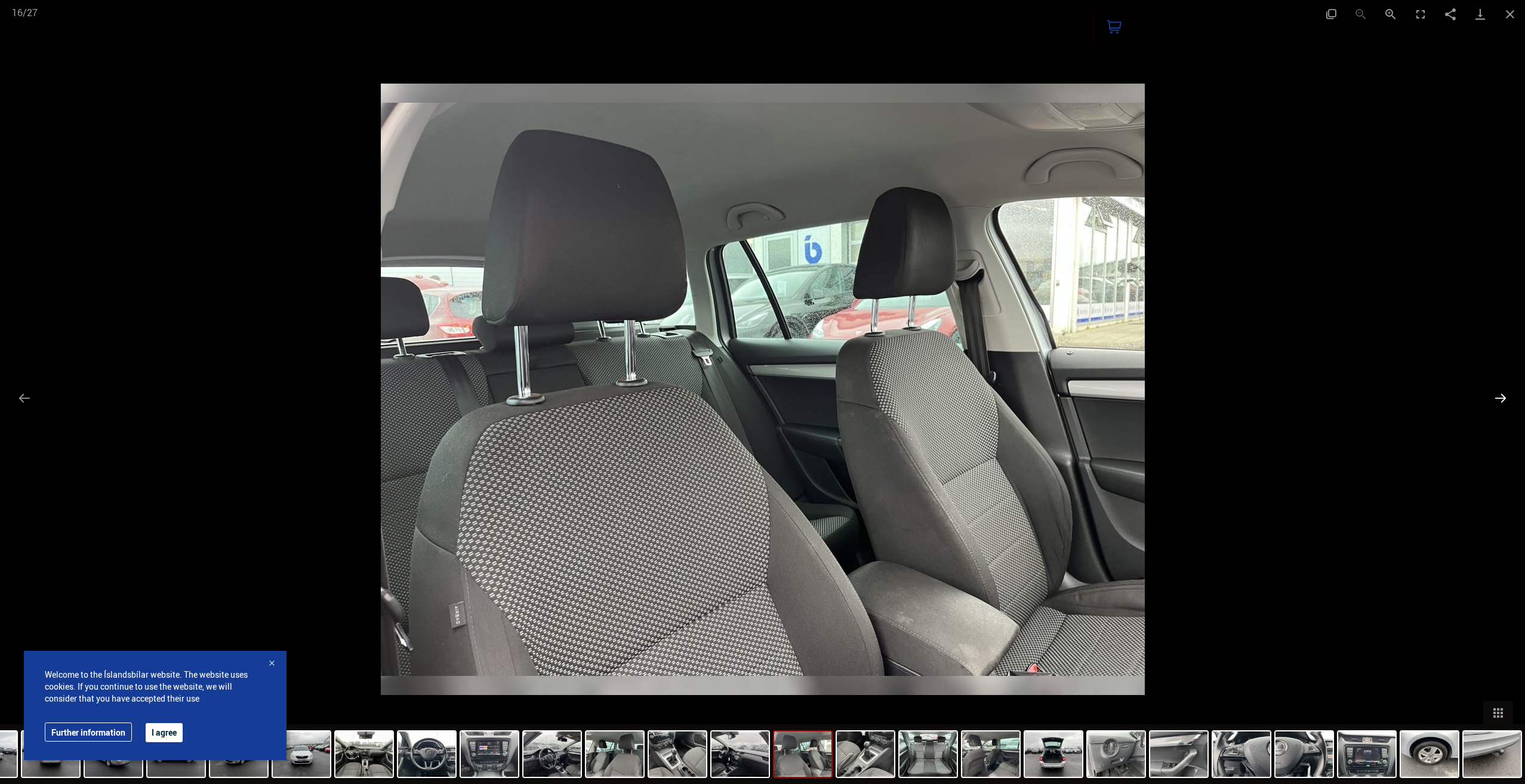
click at [1505, 398] on button "Next slide" at bounding box center [1500, 398] width 25 height 23
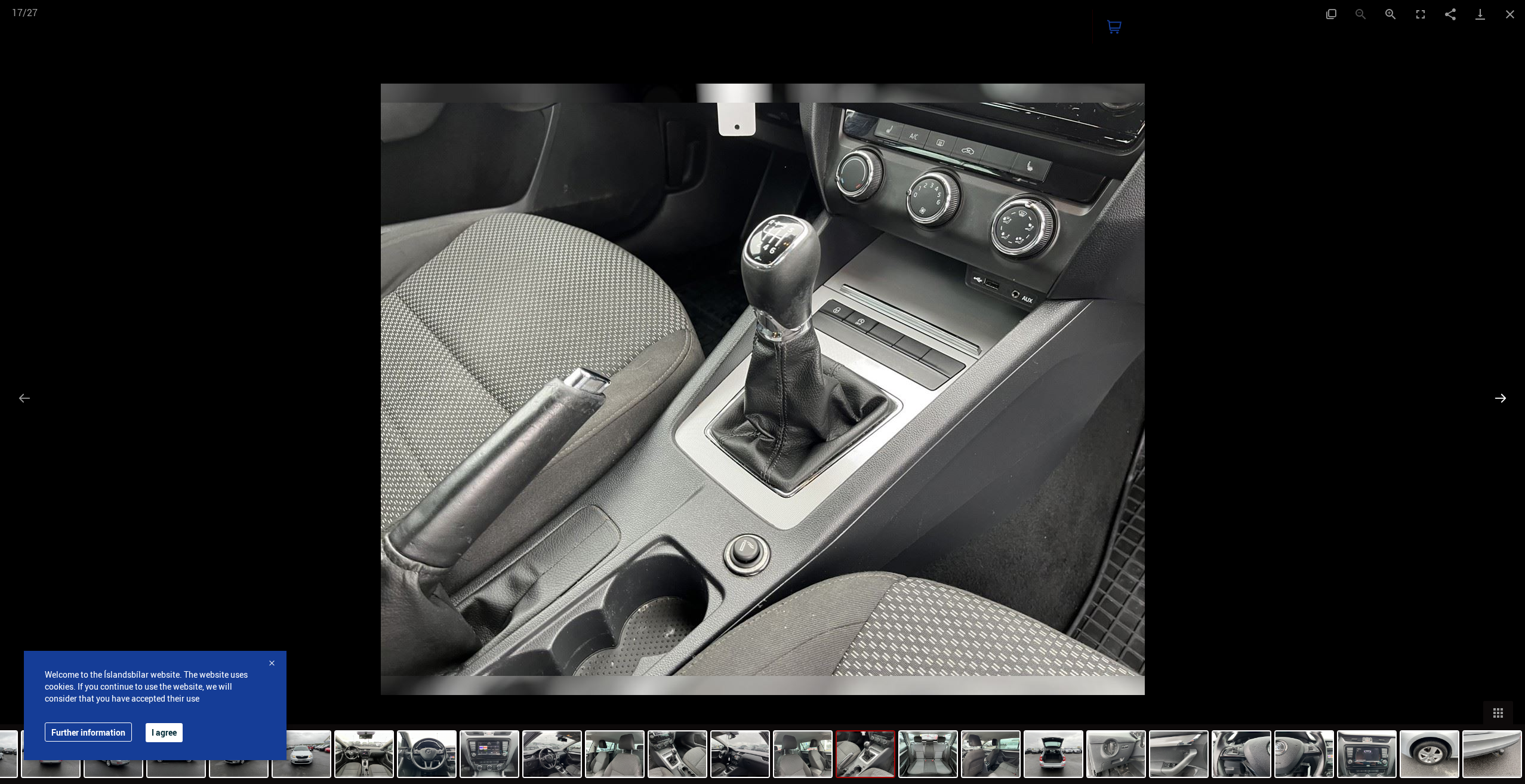
click at [1505, 398] on button "Next slide" at bounding box center [1500, 398] width 25 height 23
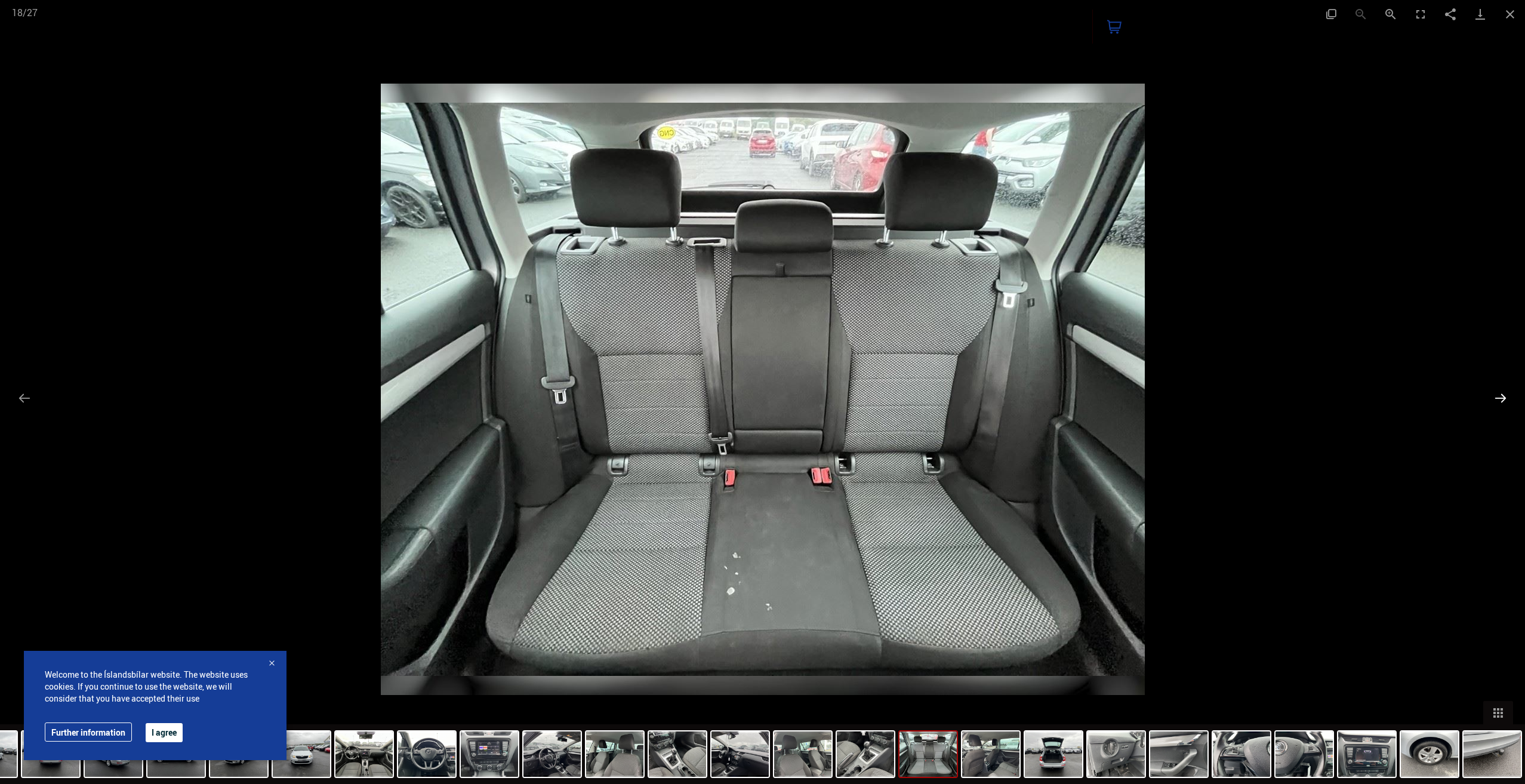
click at [1505, 398] on button "Next slide" at bounding box center [1500, 398] width 25 height 23
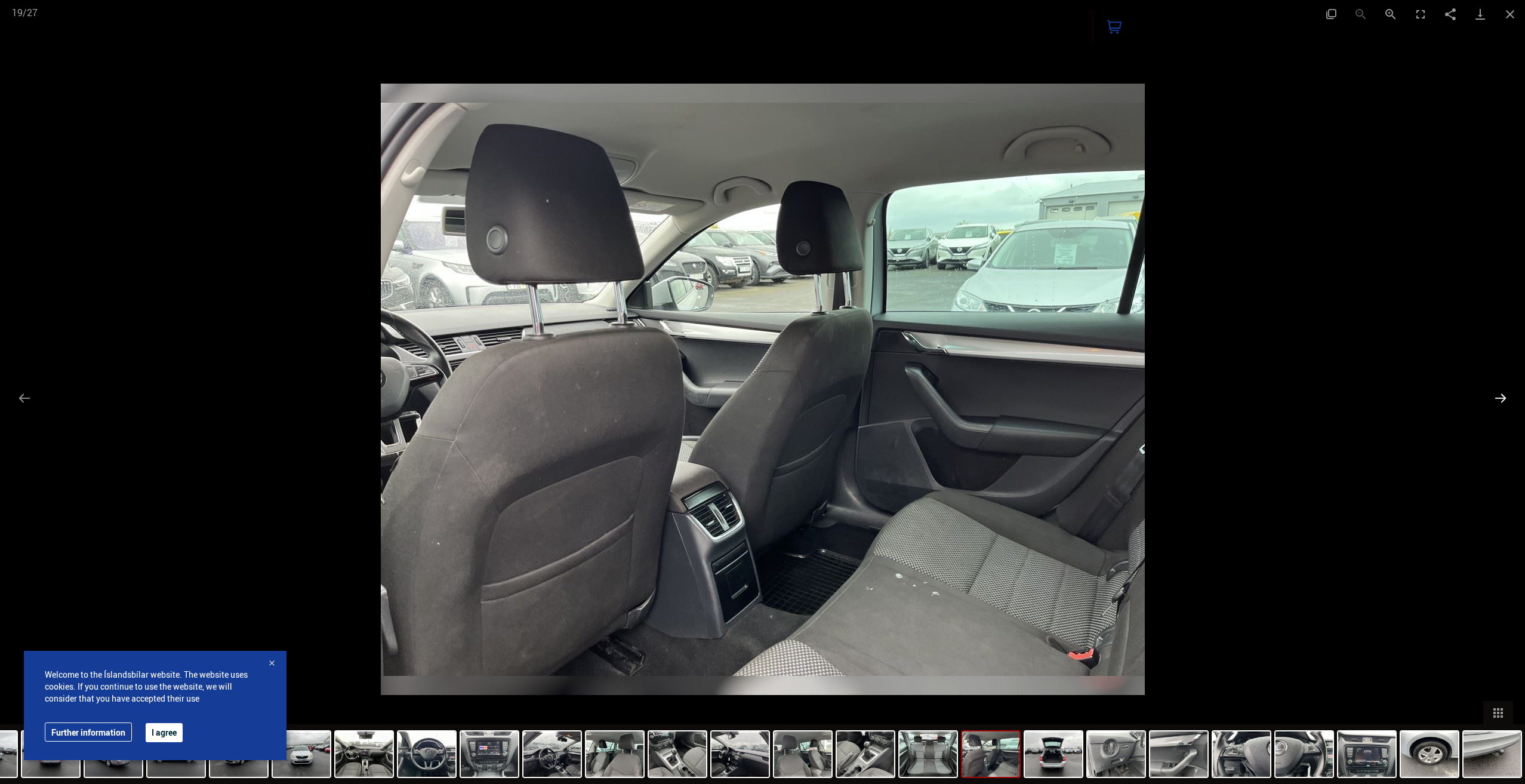
click at [1505, 398] on button "Next slide" at bounding box center [1500, 398] width 25 height 23
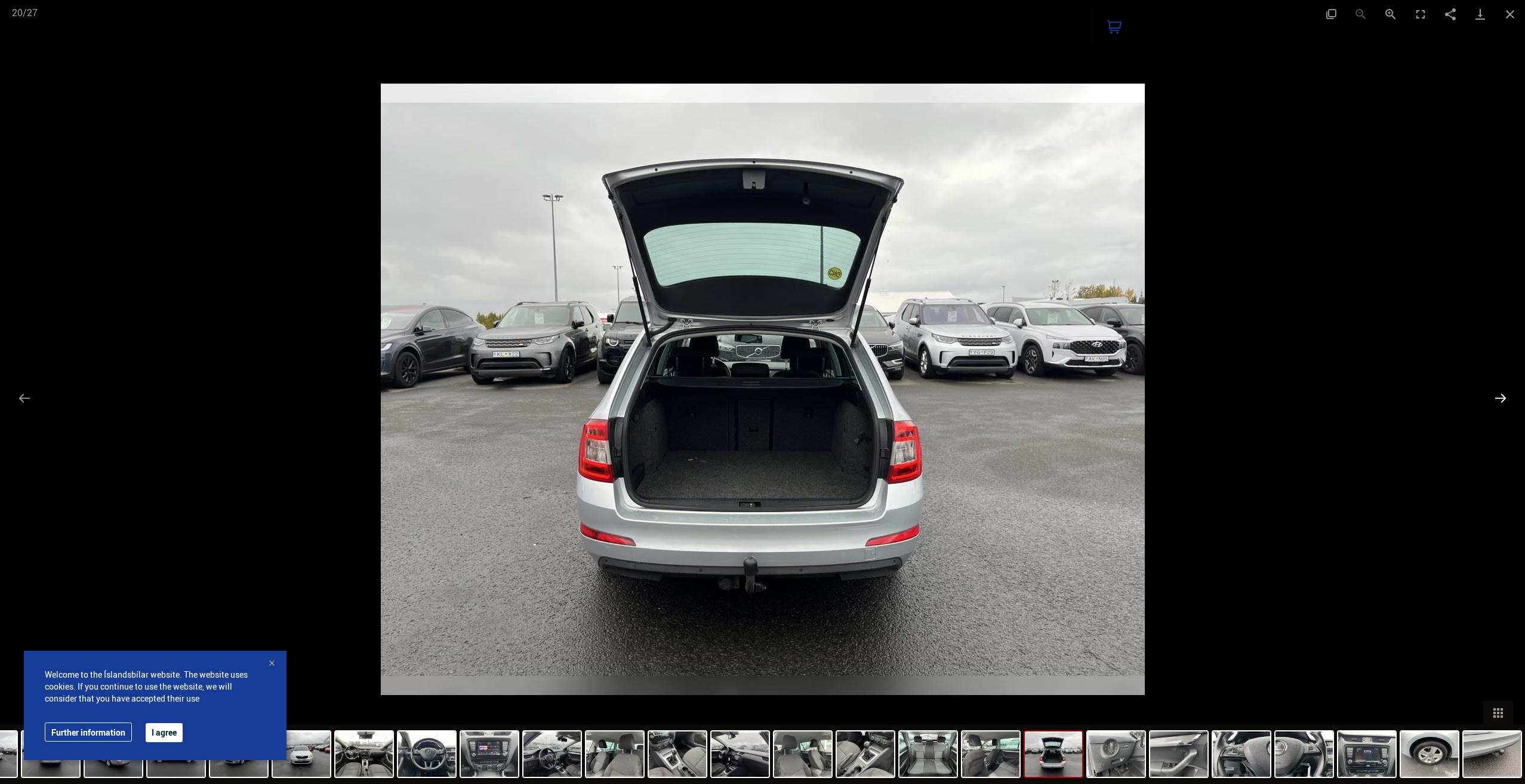
click at [1505, 398] on button "Next slide" at bounding box center [1500, 398] width 25 height 23
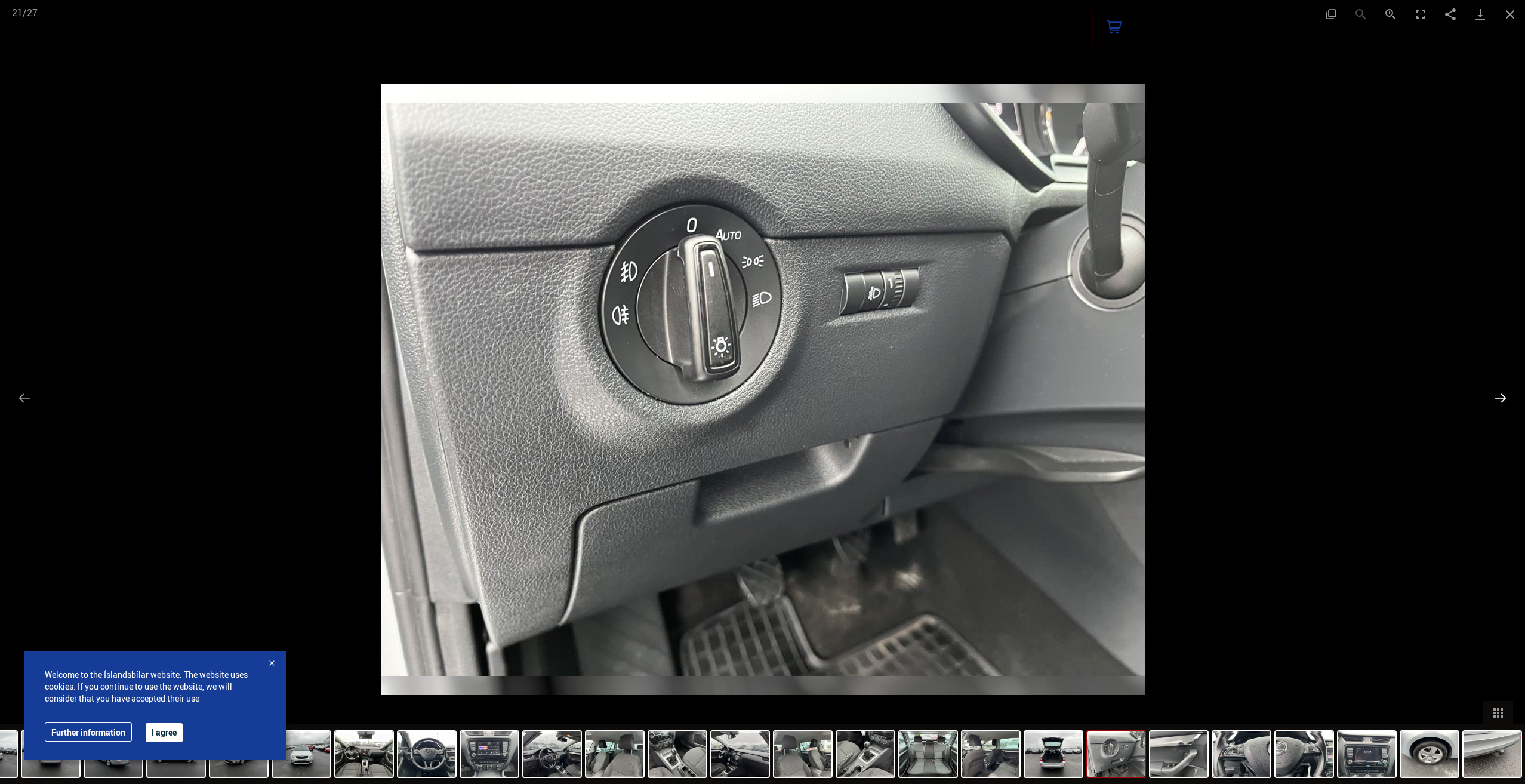
click at [1505, 398] on button "Next slide" at bounding box center [1500, 398] width 25 height 23
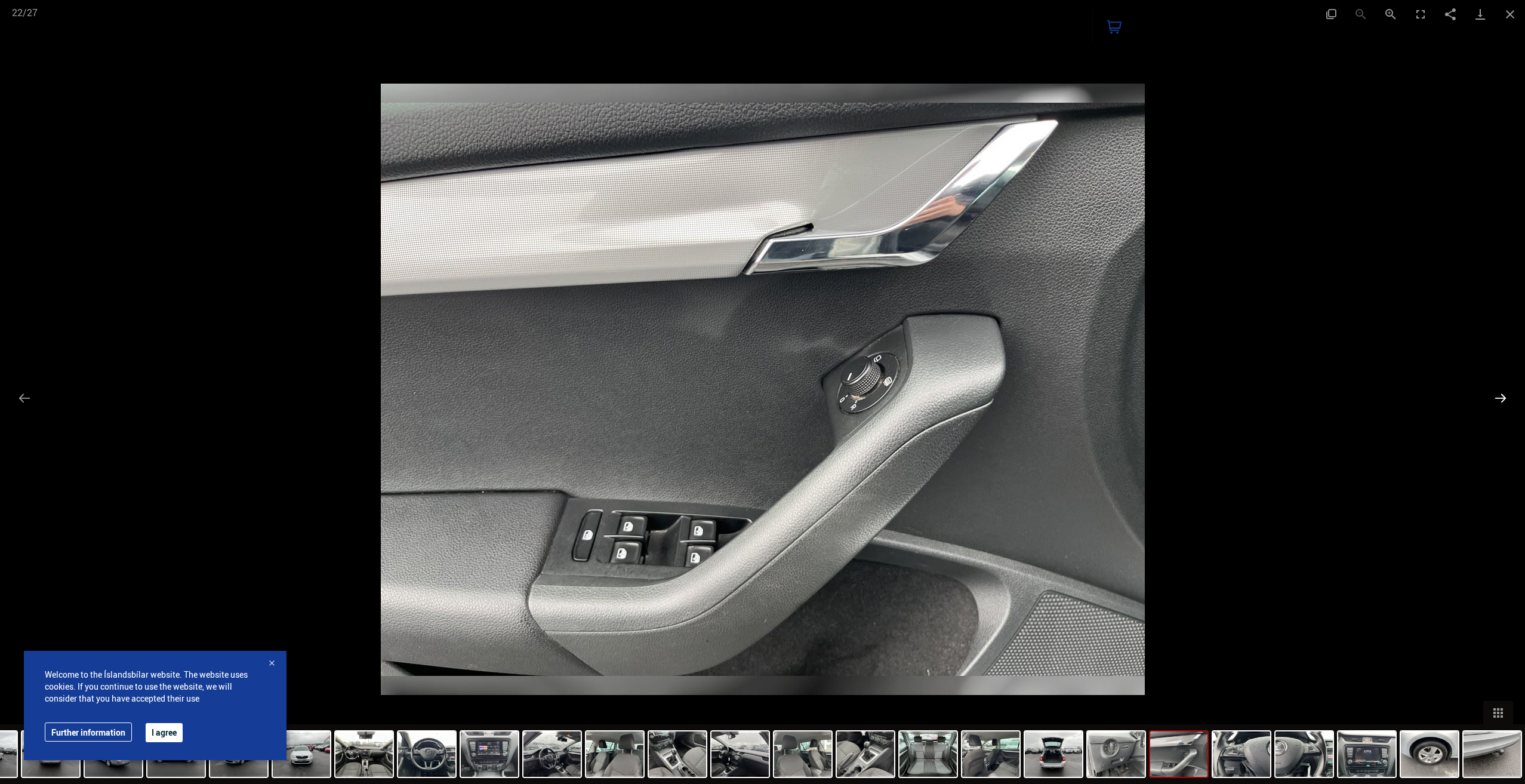
click at [1505, 398] on button "Next slide" at bounding box center [1500, 398] width 25 height 23
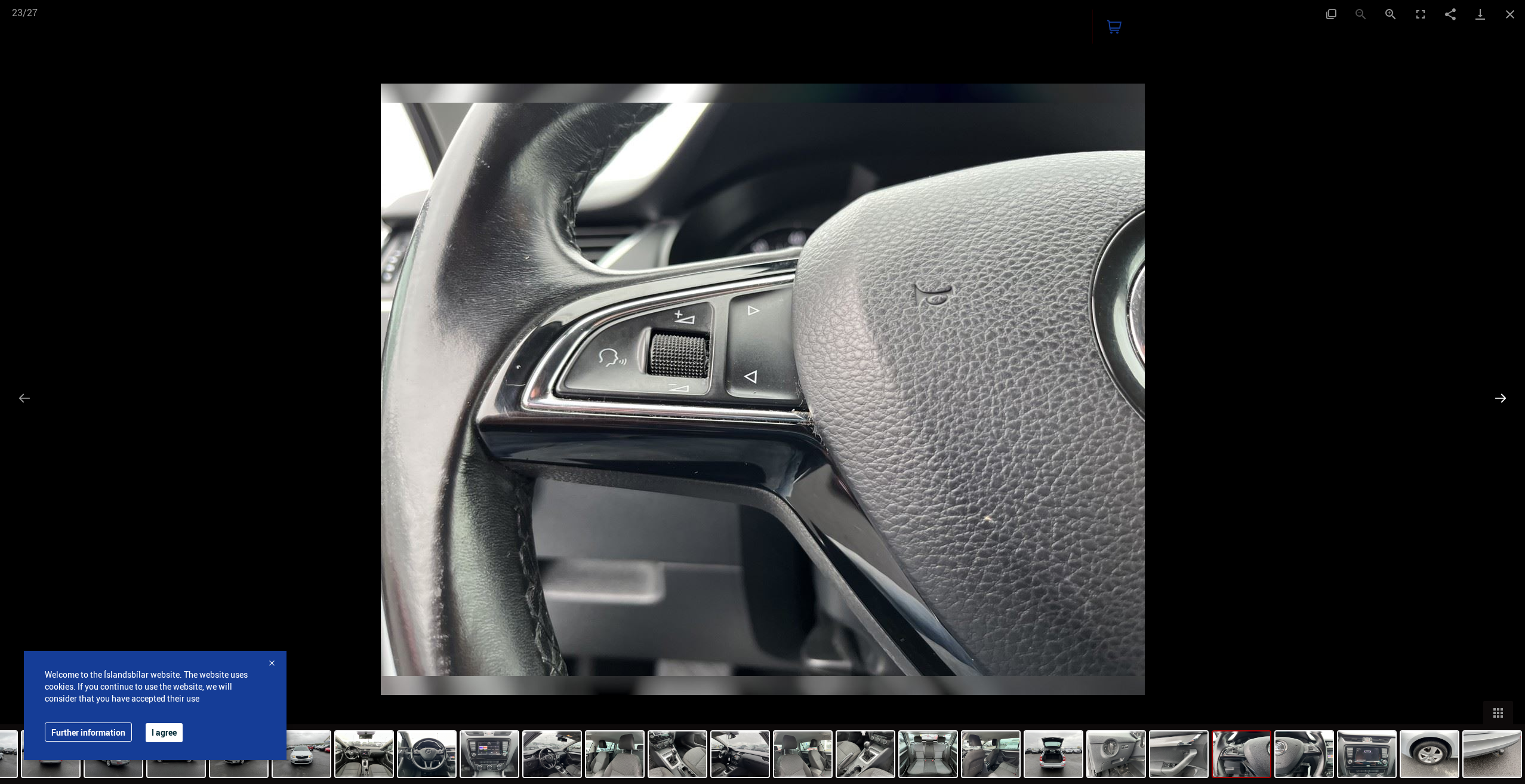
click at [1505, 398] on button "Next slide" at bounding box center [1500, 398] width 25 height 23
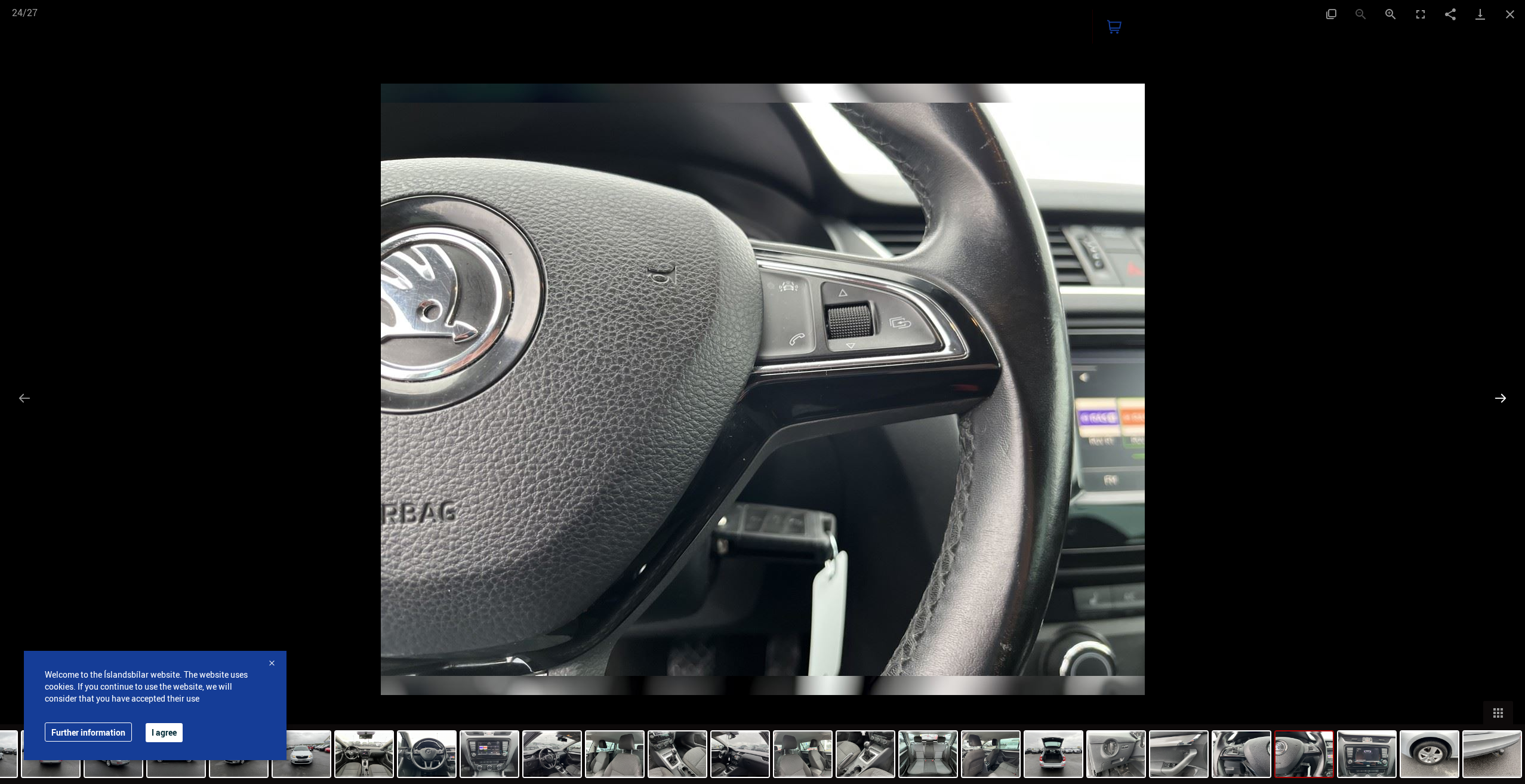
click at [1505, 398] on button "Next slide" at bounding box center [1500, 398] width 25 height 23
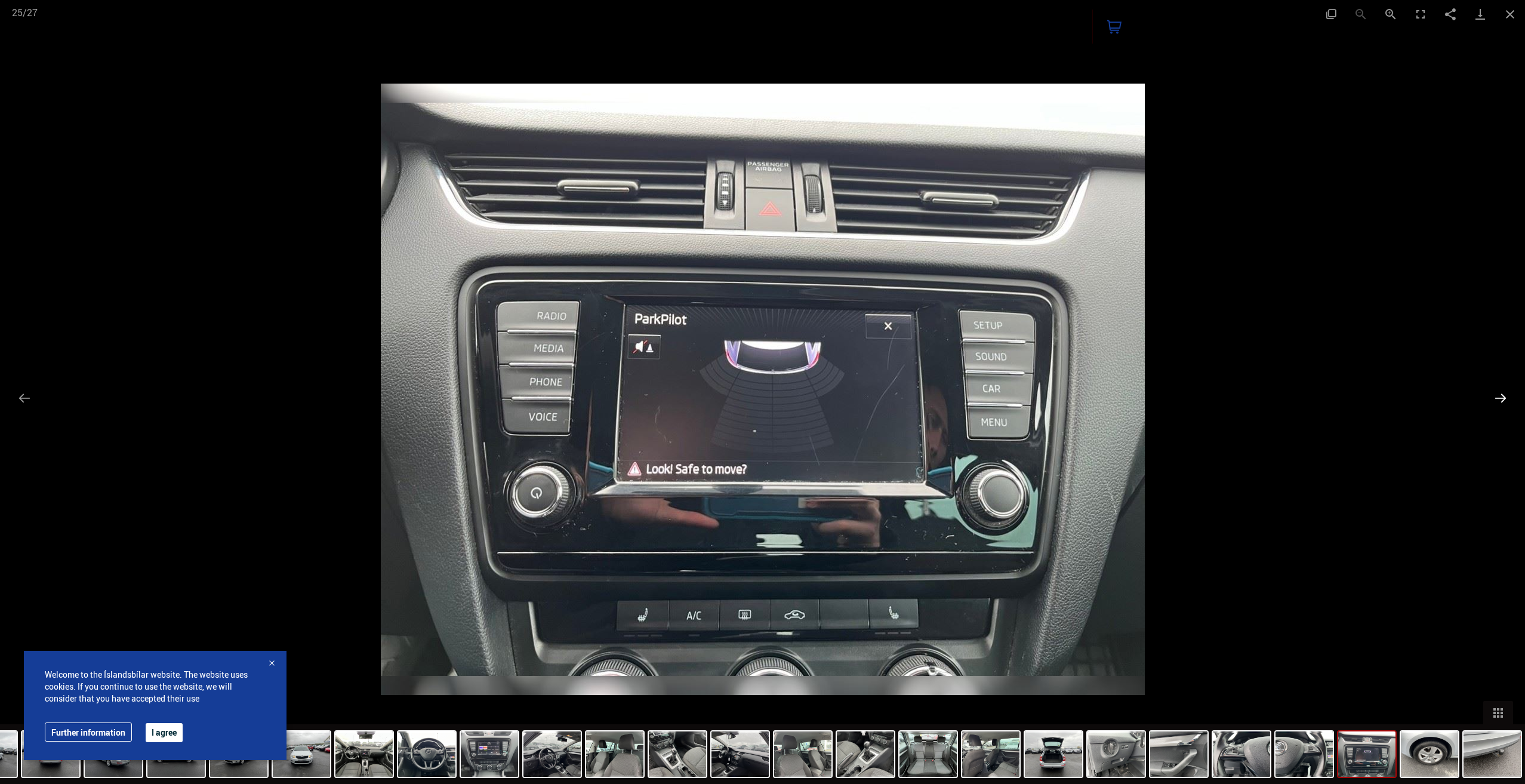
click at [1505, 398] on button "Next slide" at bounding box center [1500, 398] width 25 height 23
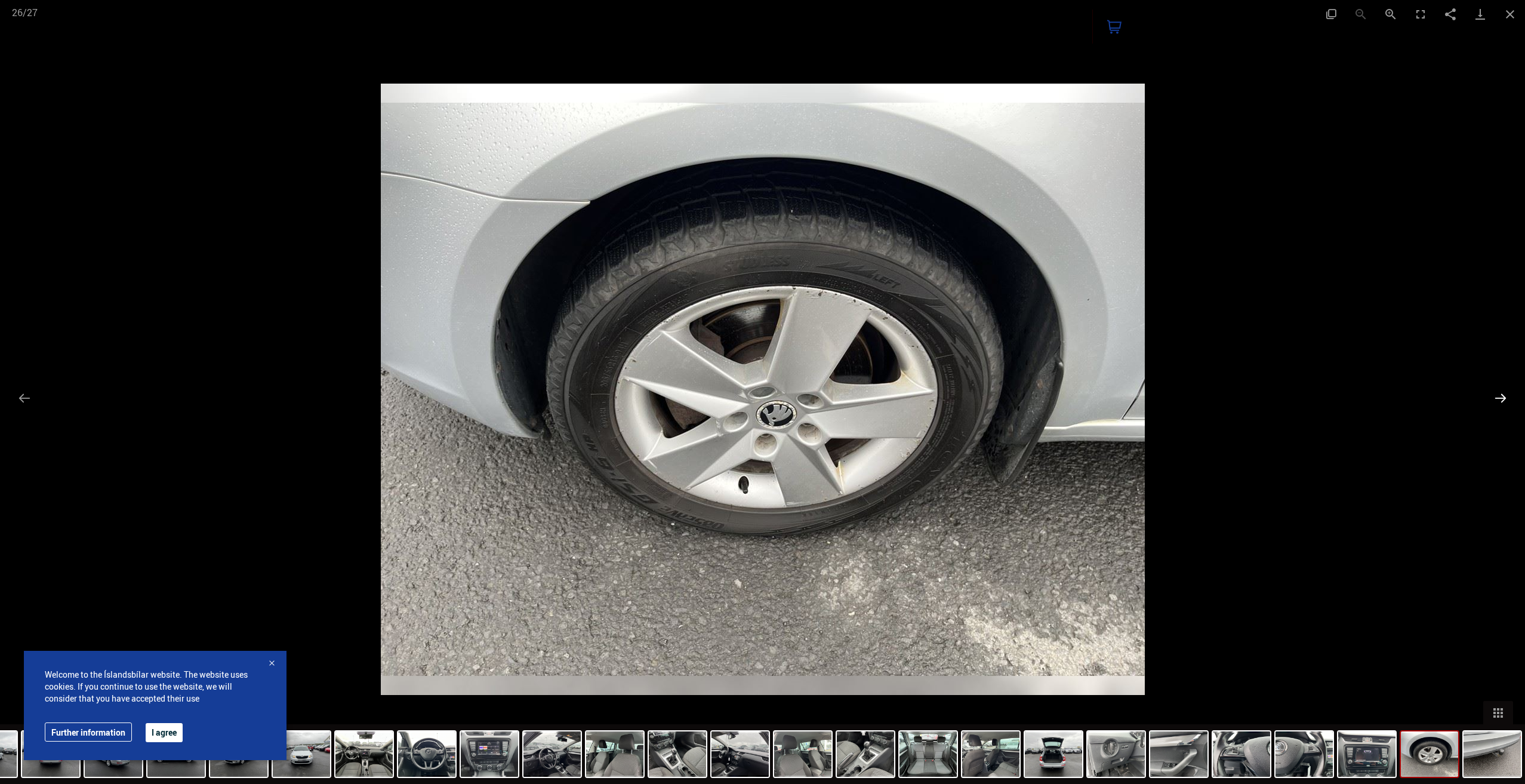
click at [1505, 398] on button "Next slide" at bounding box center [1500, 398] width 25 height 23
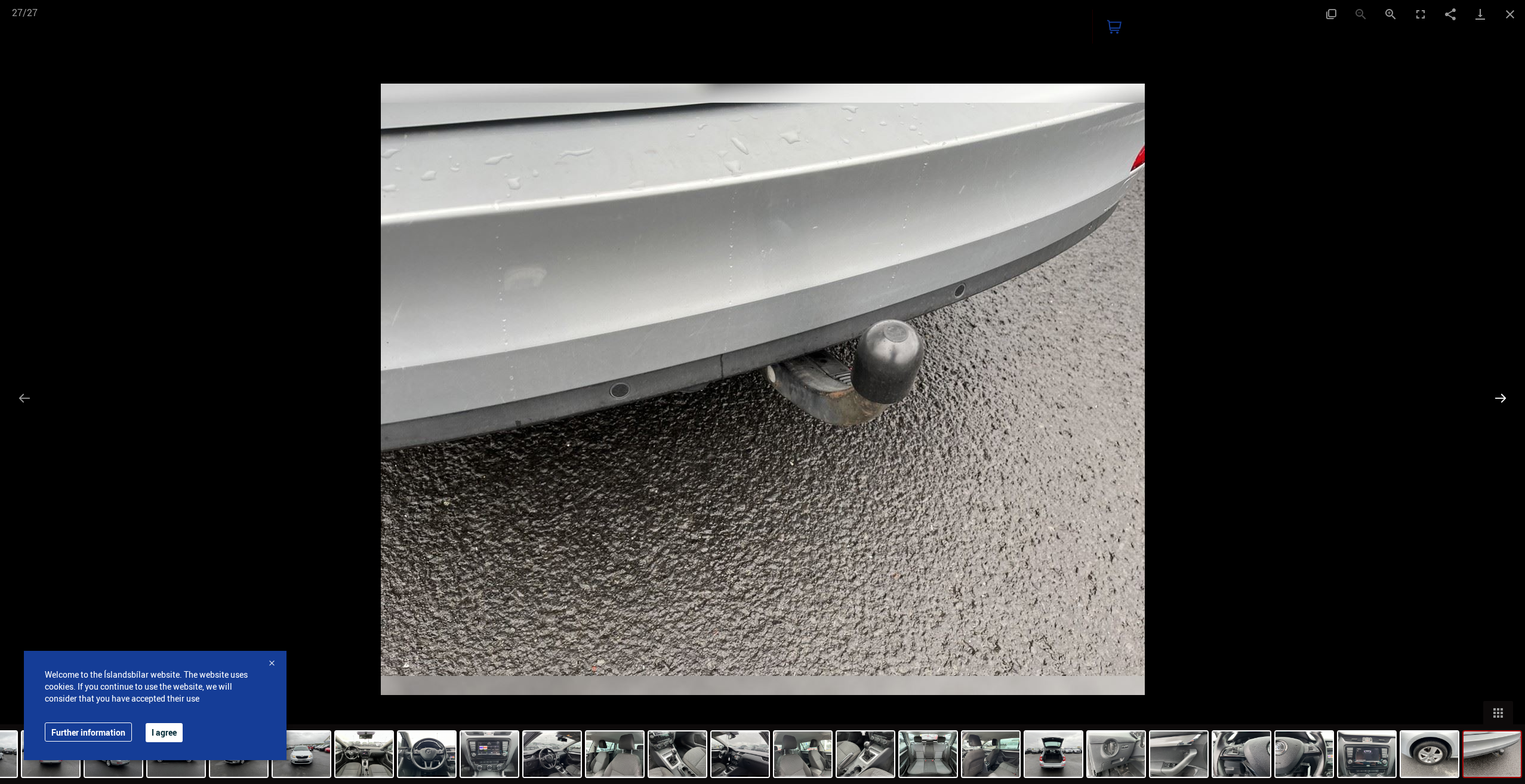
click at [1505, 398] on button "Next slide" at bounding box center [1500, 398] width 25 height 23
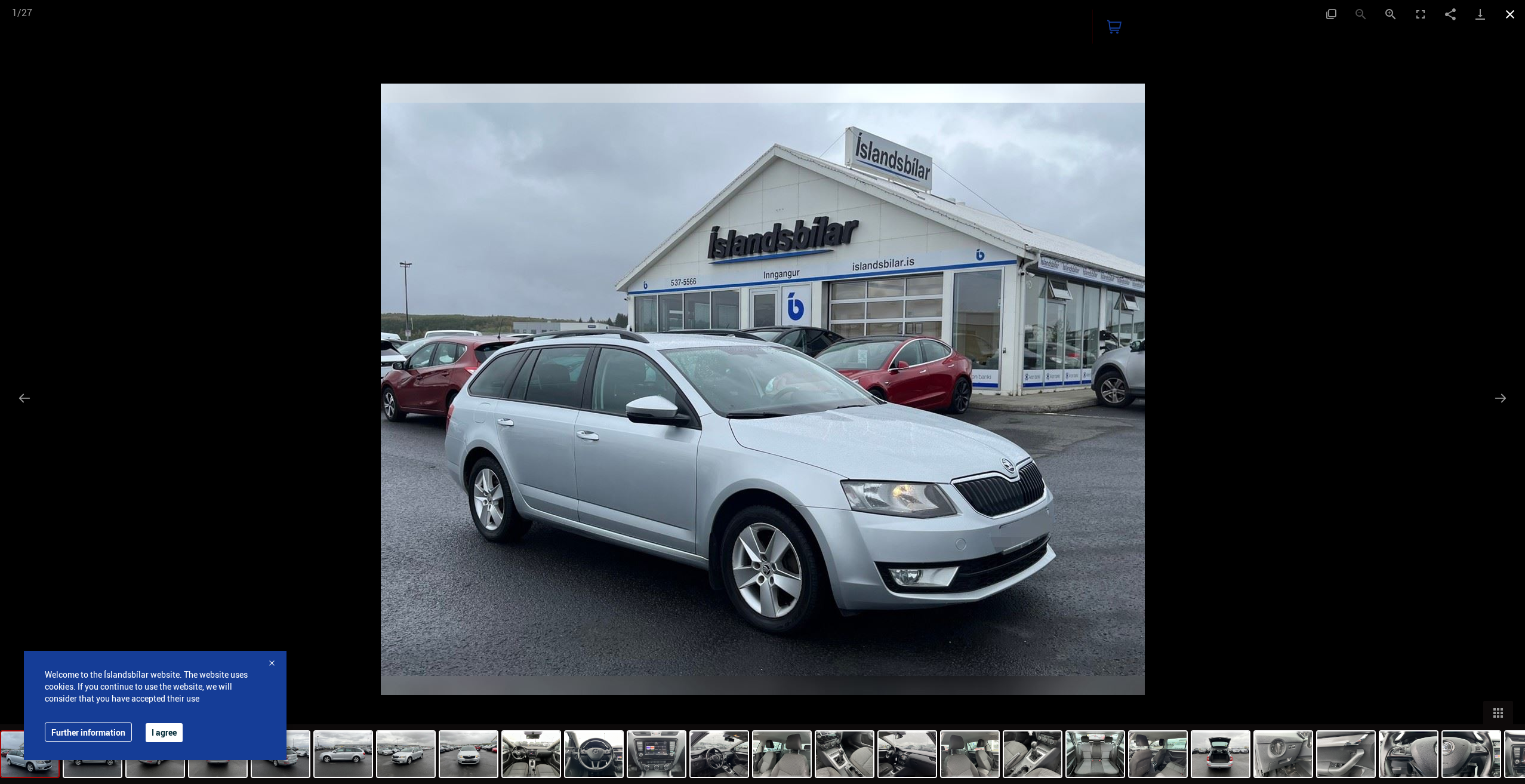
click at [1513, 10] on button "Close gallery" at bounding box center [1510, 14] width 30 height 28
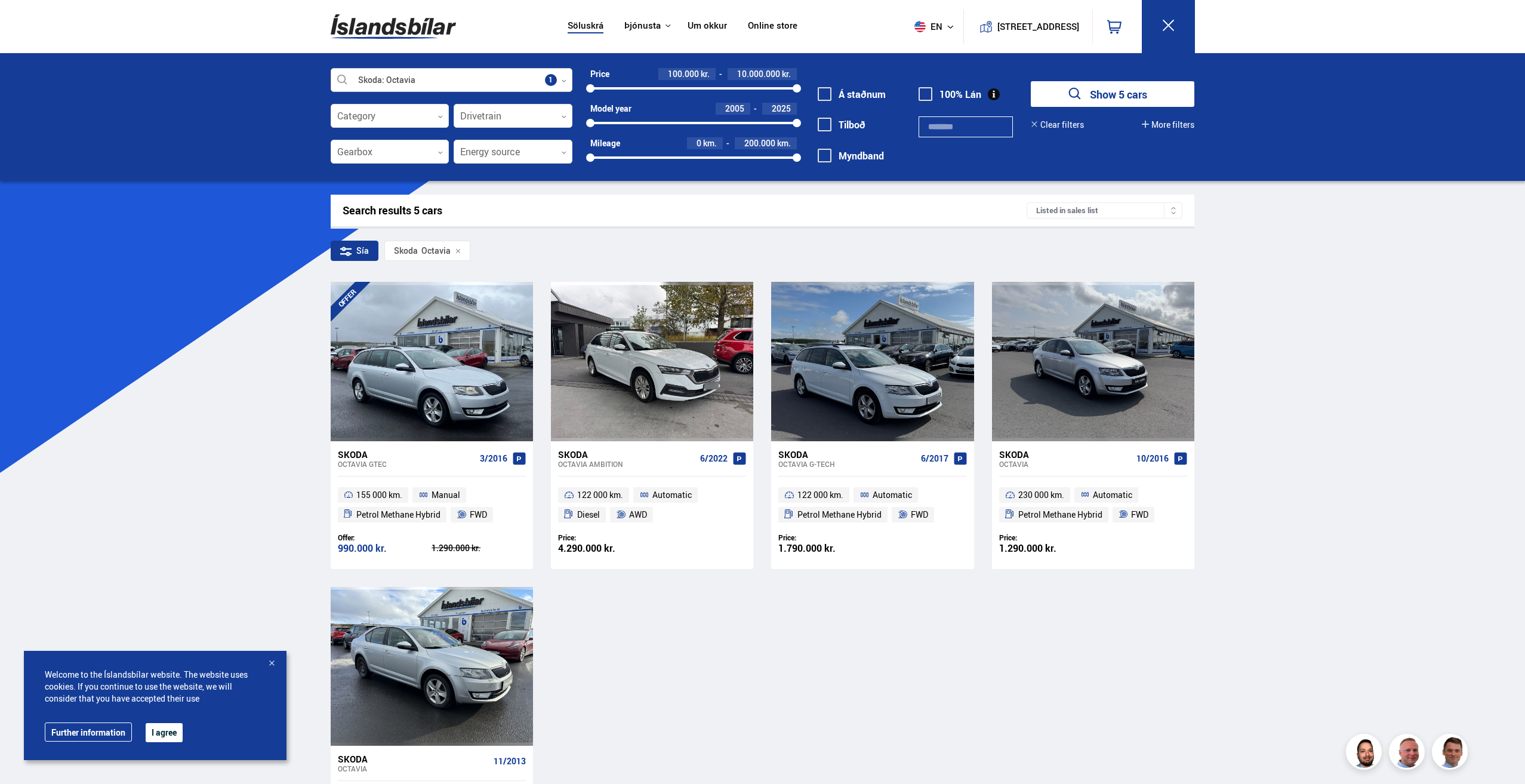
click at [520, 77] on div at bounding box center [452, 80] width 242 height 24
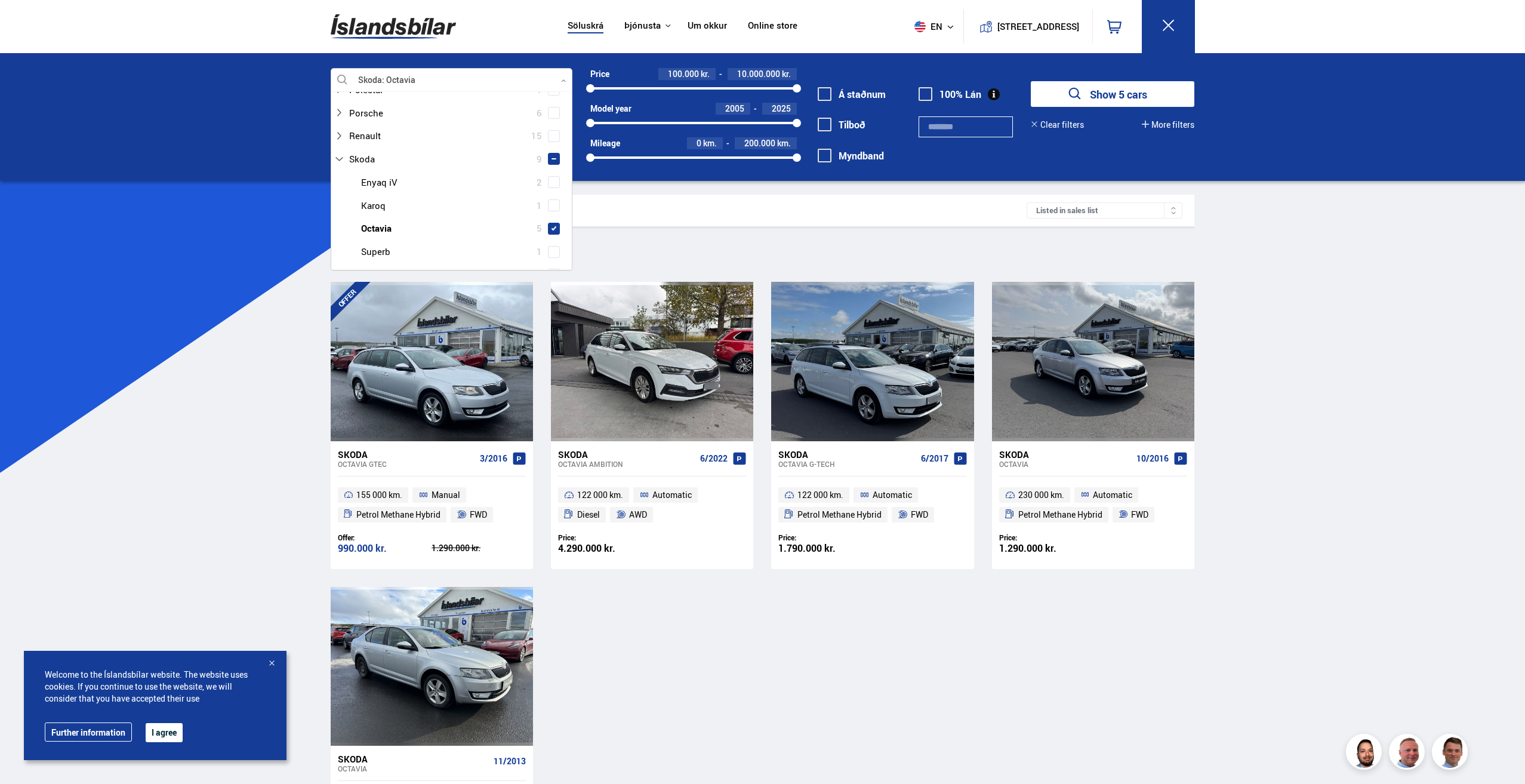
scroll to position [776, 0]
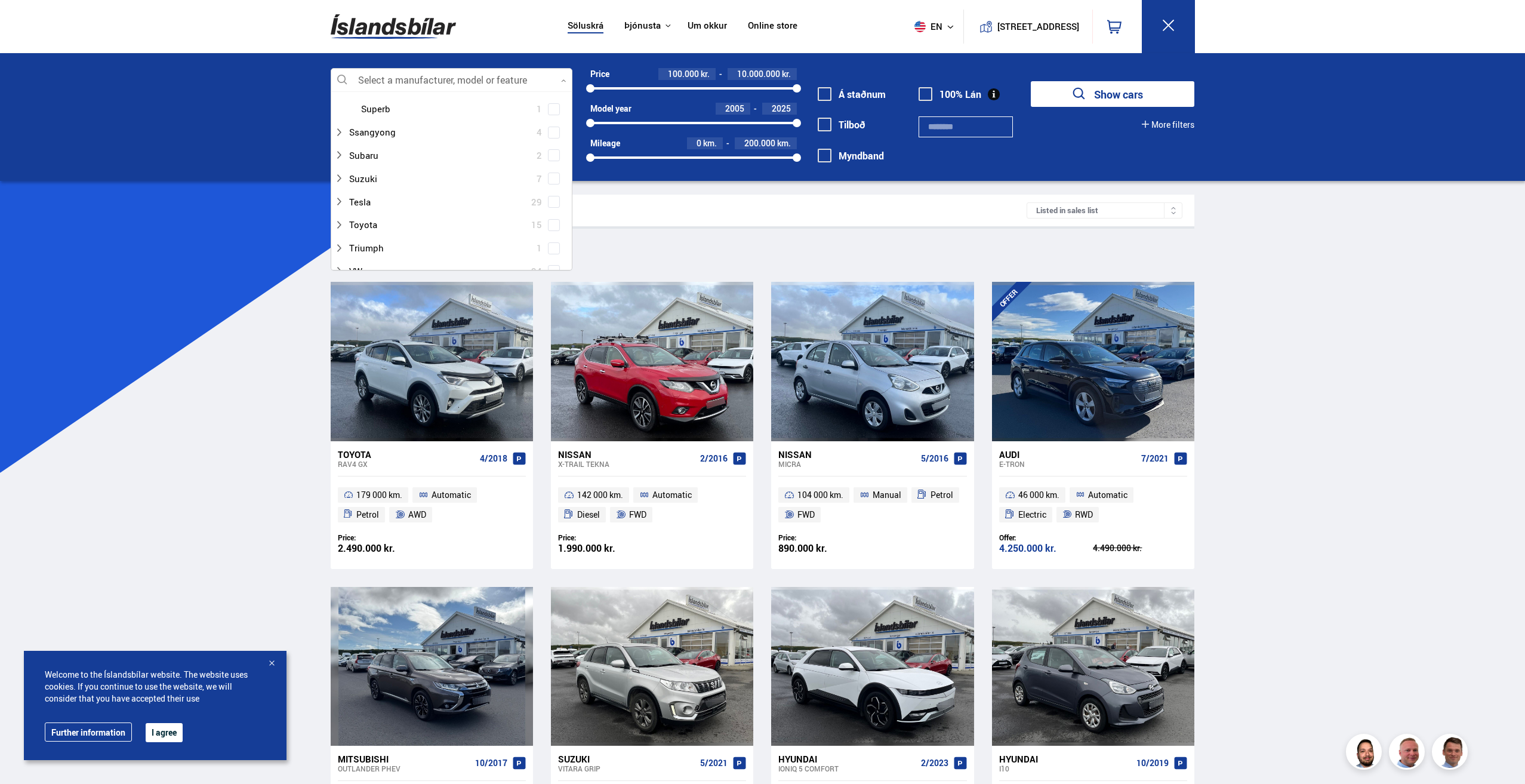
scroll to position [895, 0]
click at [378, 173] on div at bounding box center [439, 179] width 211 height 17
click at [552, 255] on span at bounding box center [554, 257] width 5 height 5
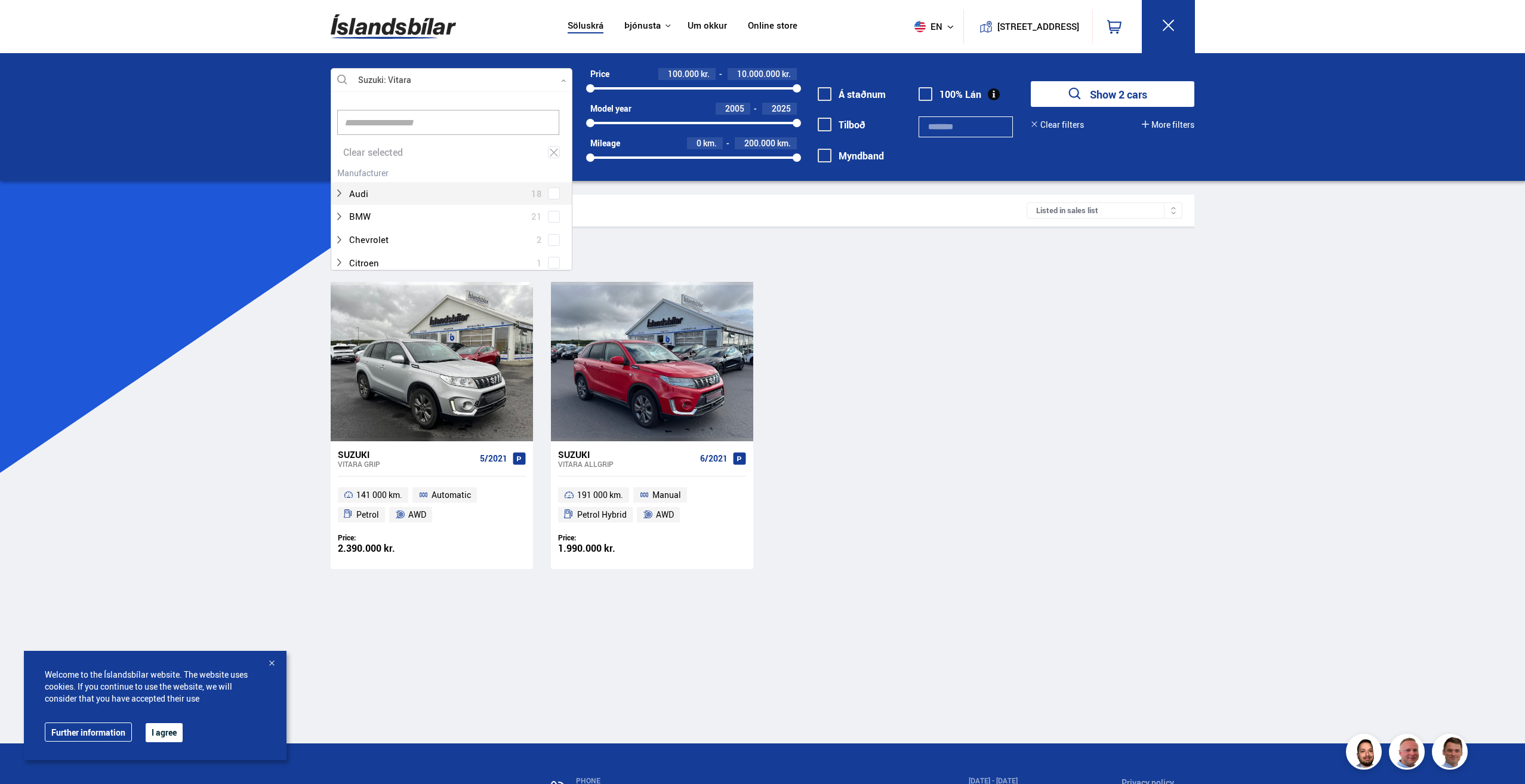
click at [1002, 28] on button "[STREET_ADDRESS]" at bounding box center [1038, 26] width 73 height 10
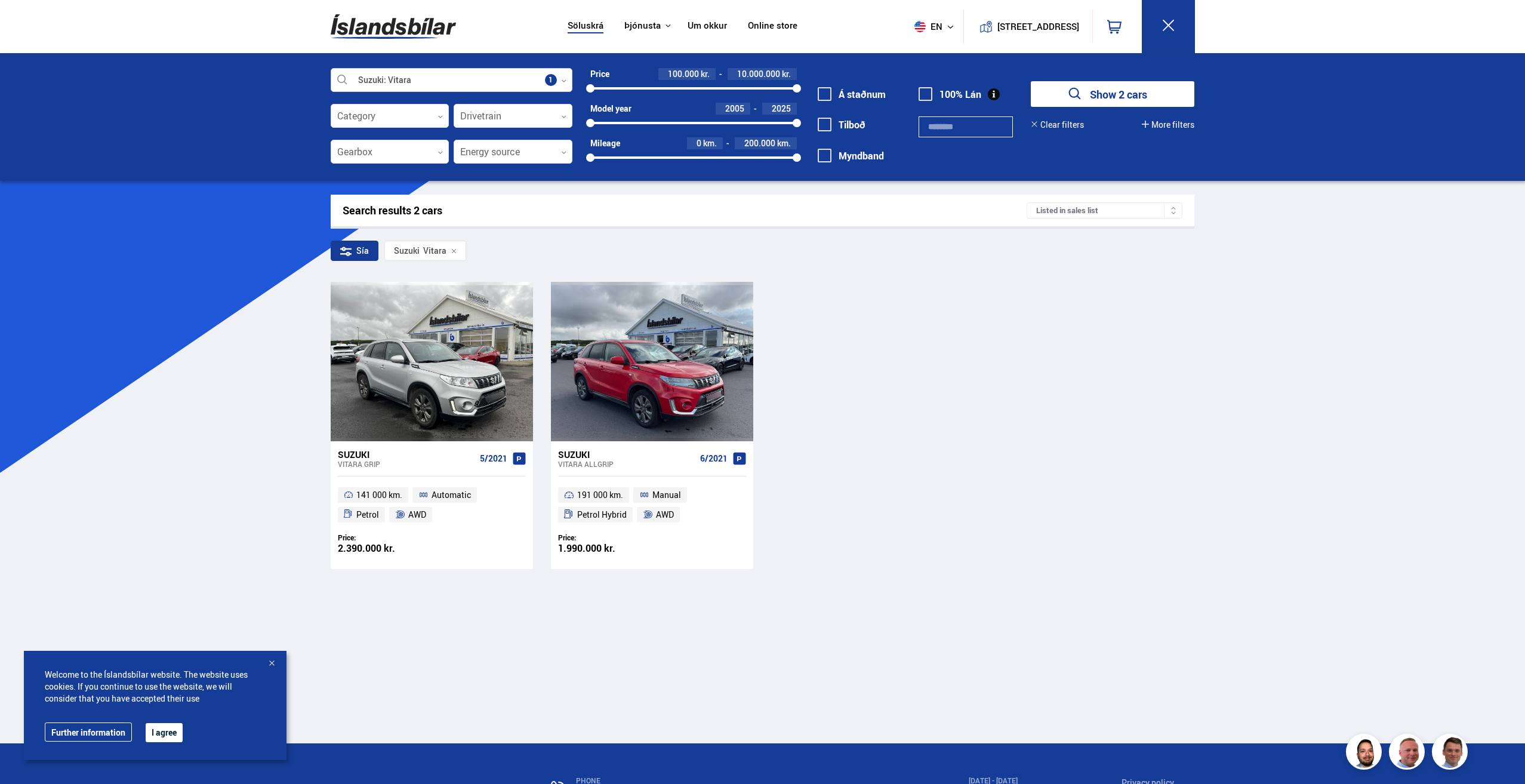
click at [560, 83] on div at bounding box center [452, 80] width 242 height 24
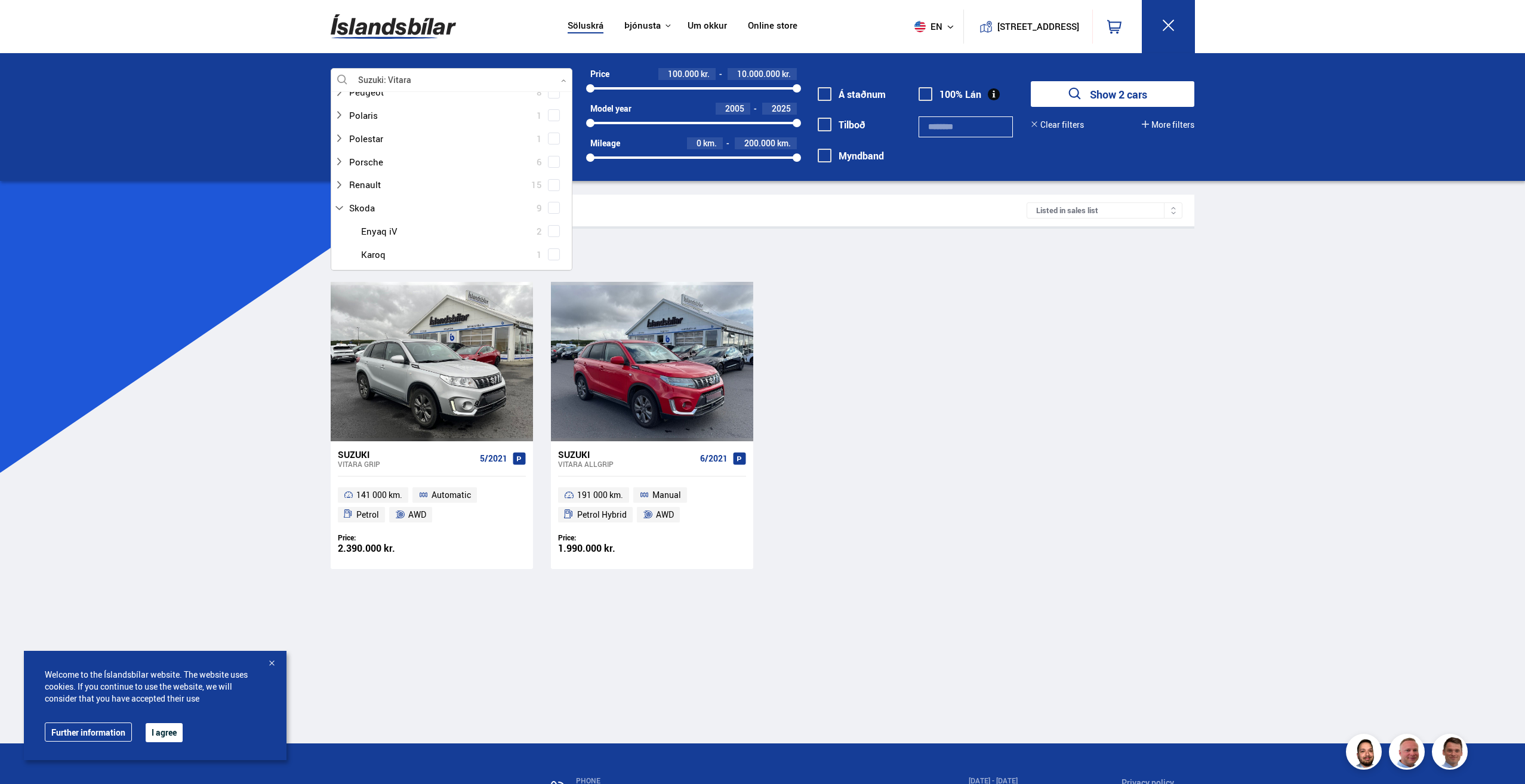
scroll to position [895, 0]
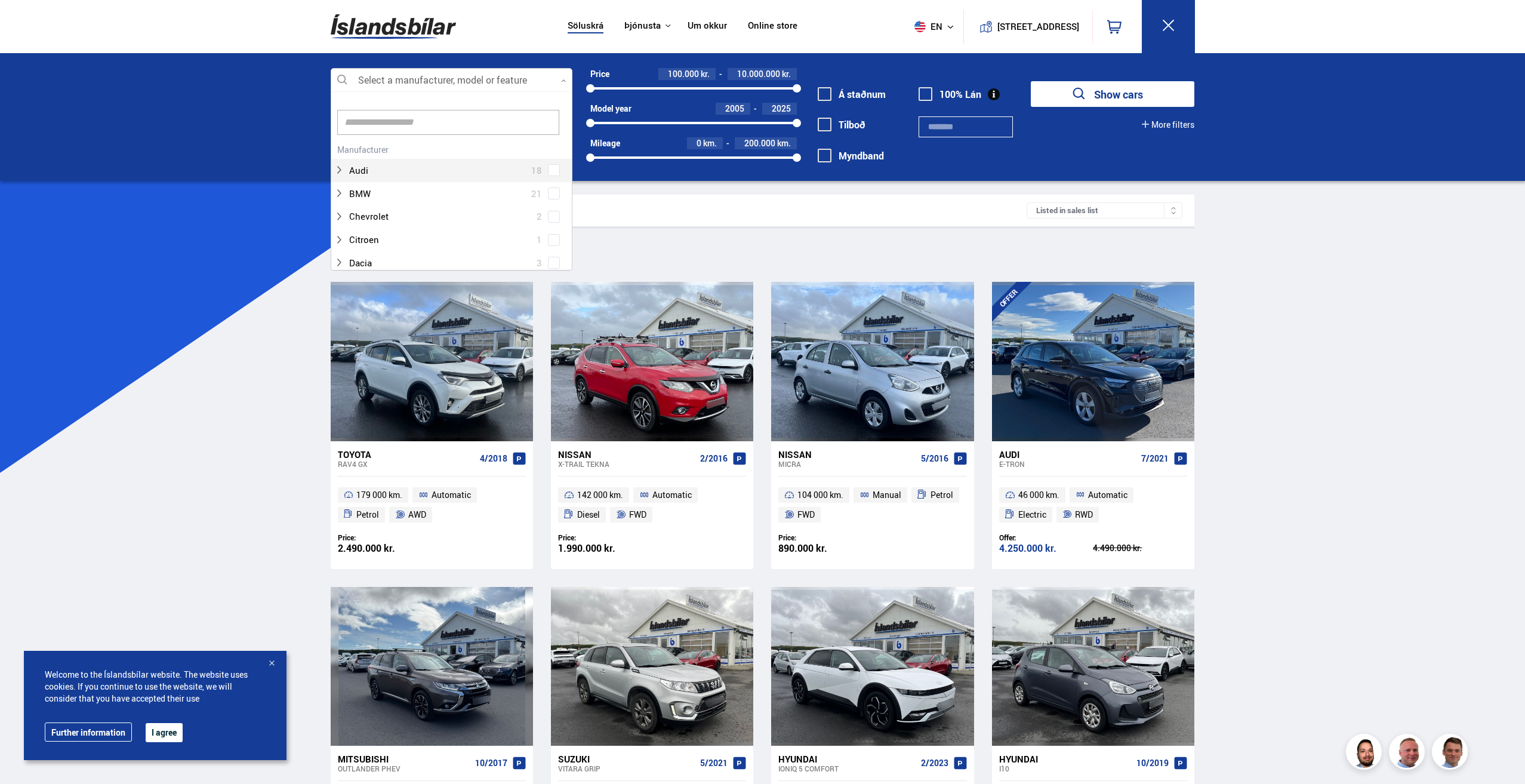
click at [428, 114] on input at bounding box center [448, 122] width 222 height 25
type input "**"
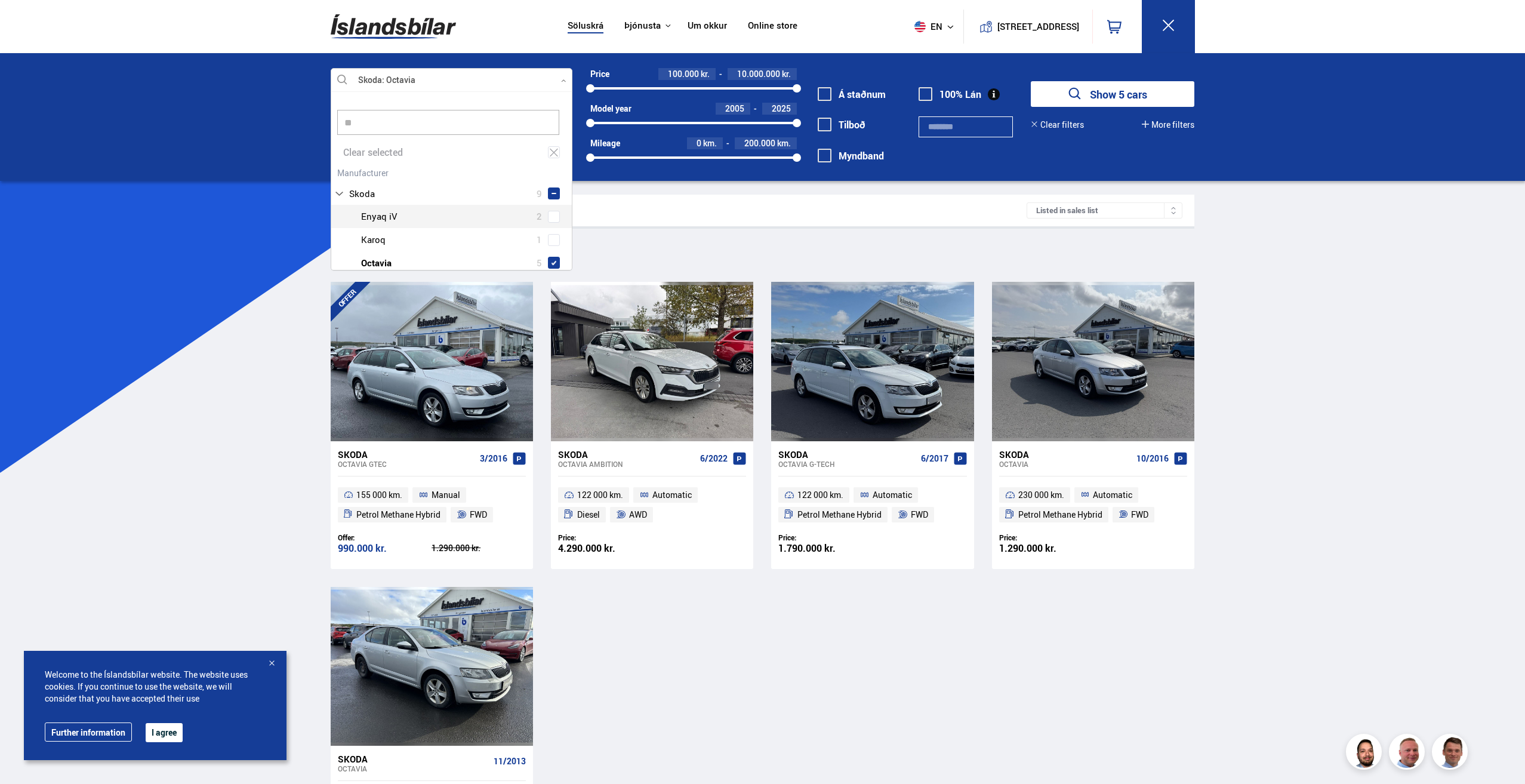
scroll to position [60, 0]
click at [552, 227] on span at bounding box center [554, 226] width 5 height 5
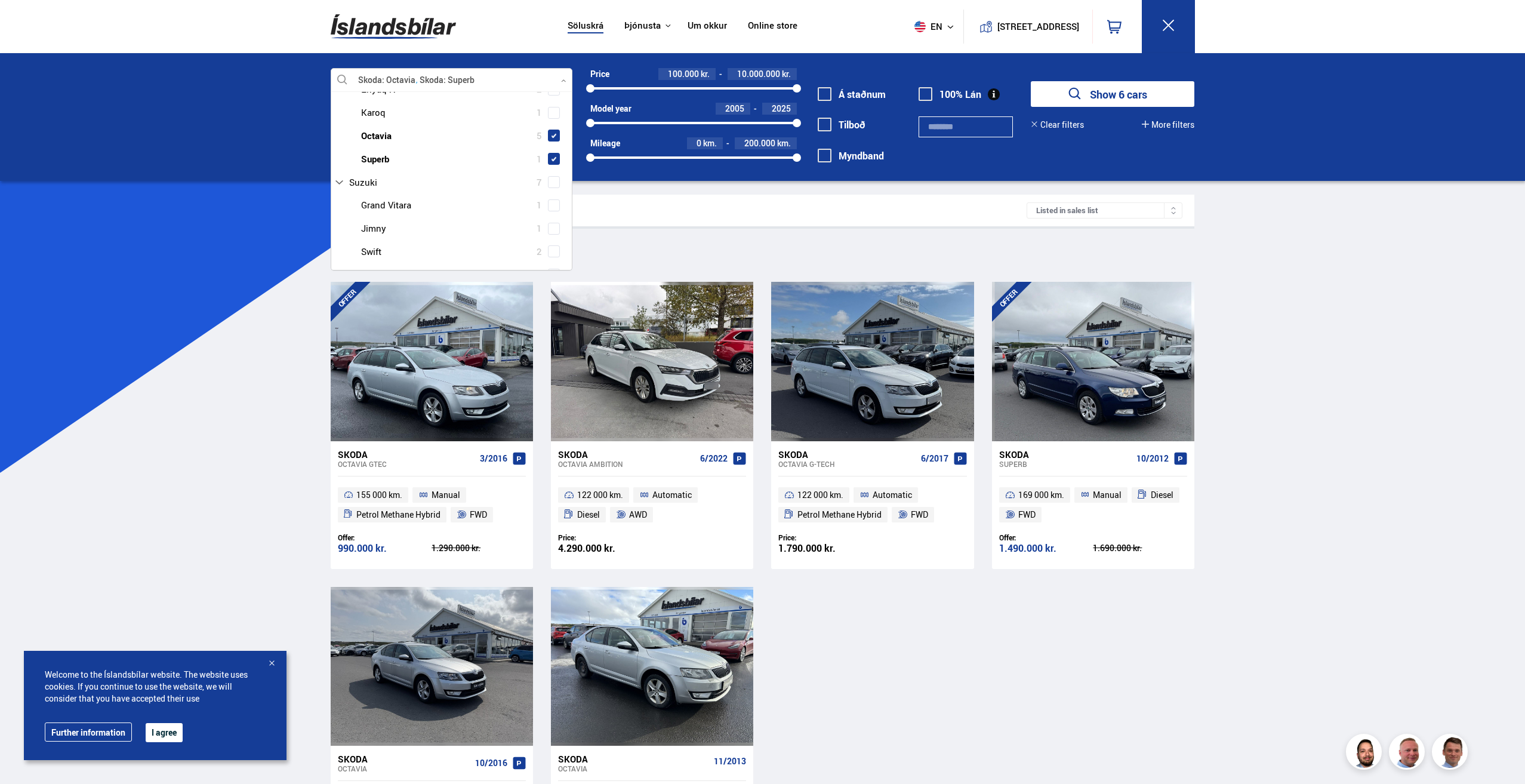
scroll to position [119, 0]
click at [375, 183] on span "Suzuki" at bounding box center [363, 190] width 28 height 17
click at [372, 188] on span "Skoda" at bounding box center [361, 194] width 26 height 17
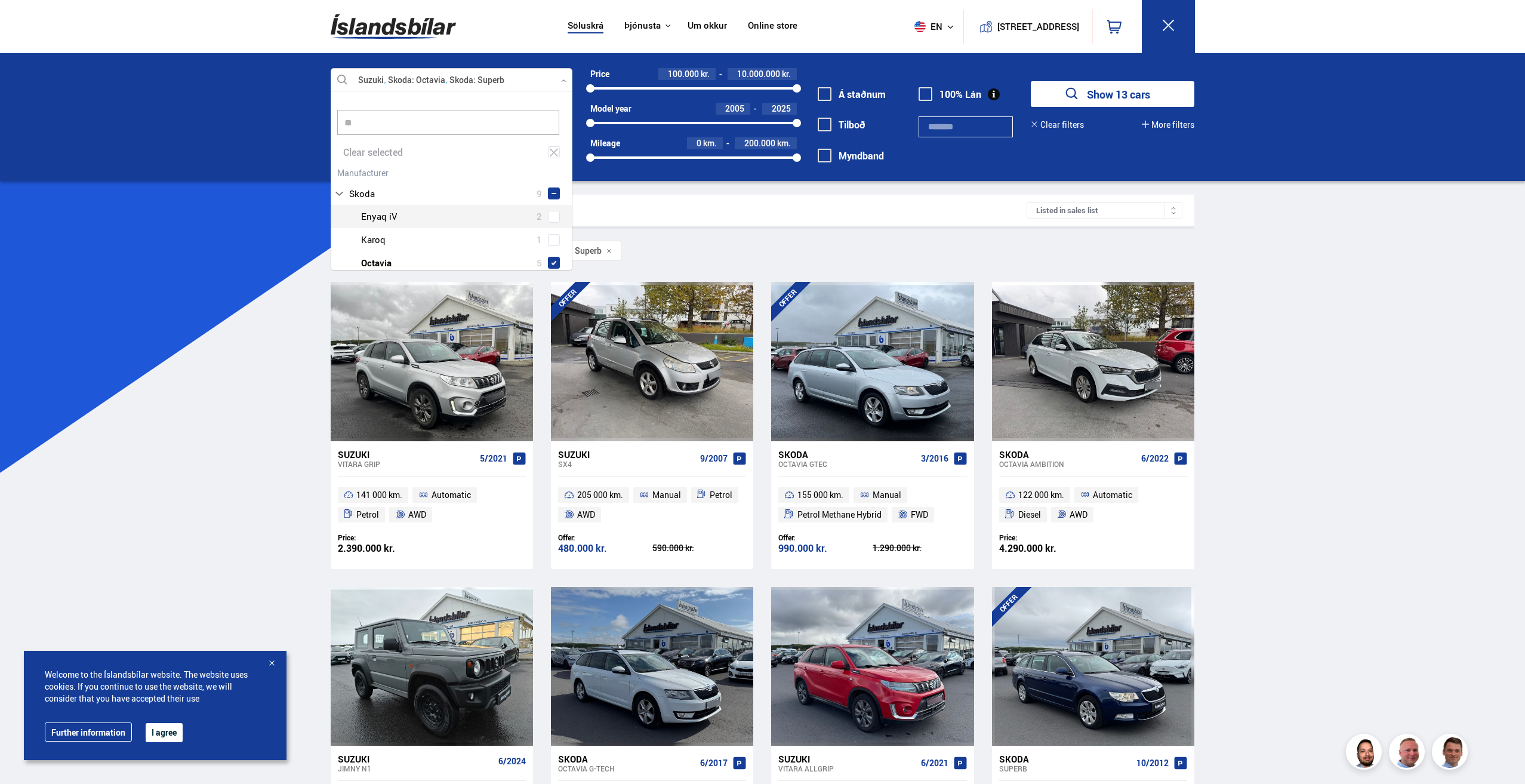
scroll to position [60, 0]
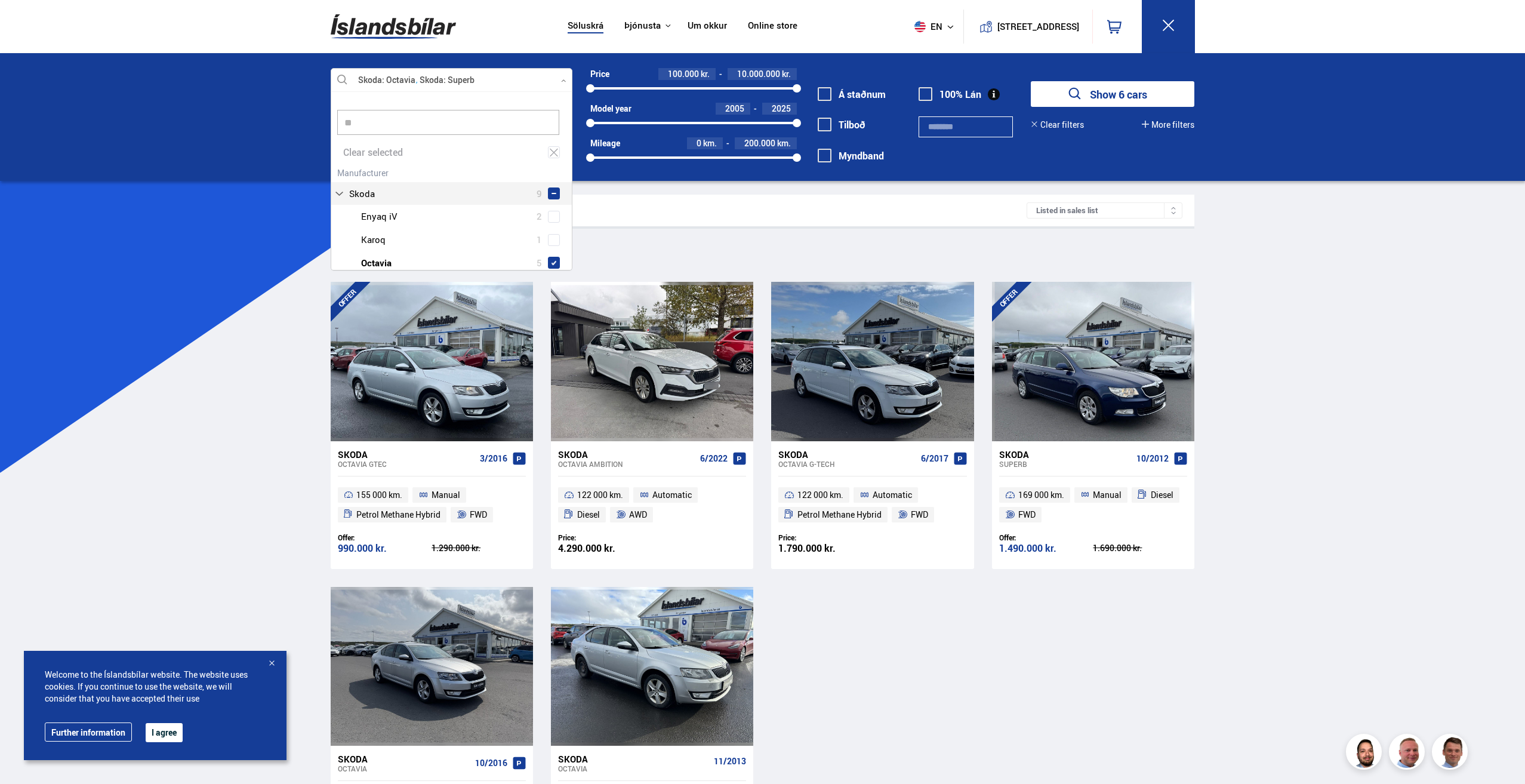
click at [393, 122] on input "**" at bounding box center [448, 122] width 222 height 25
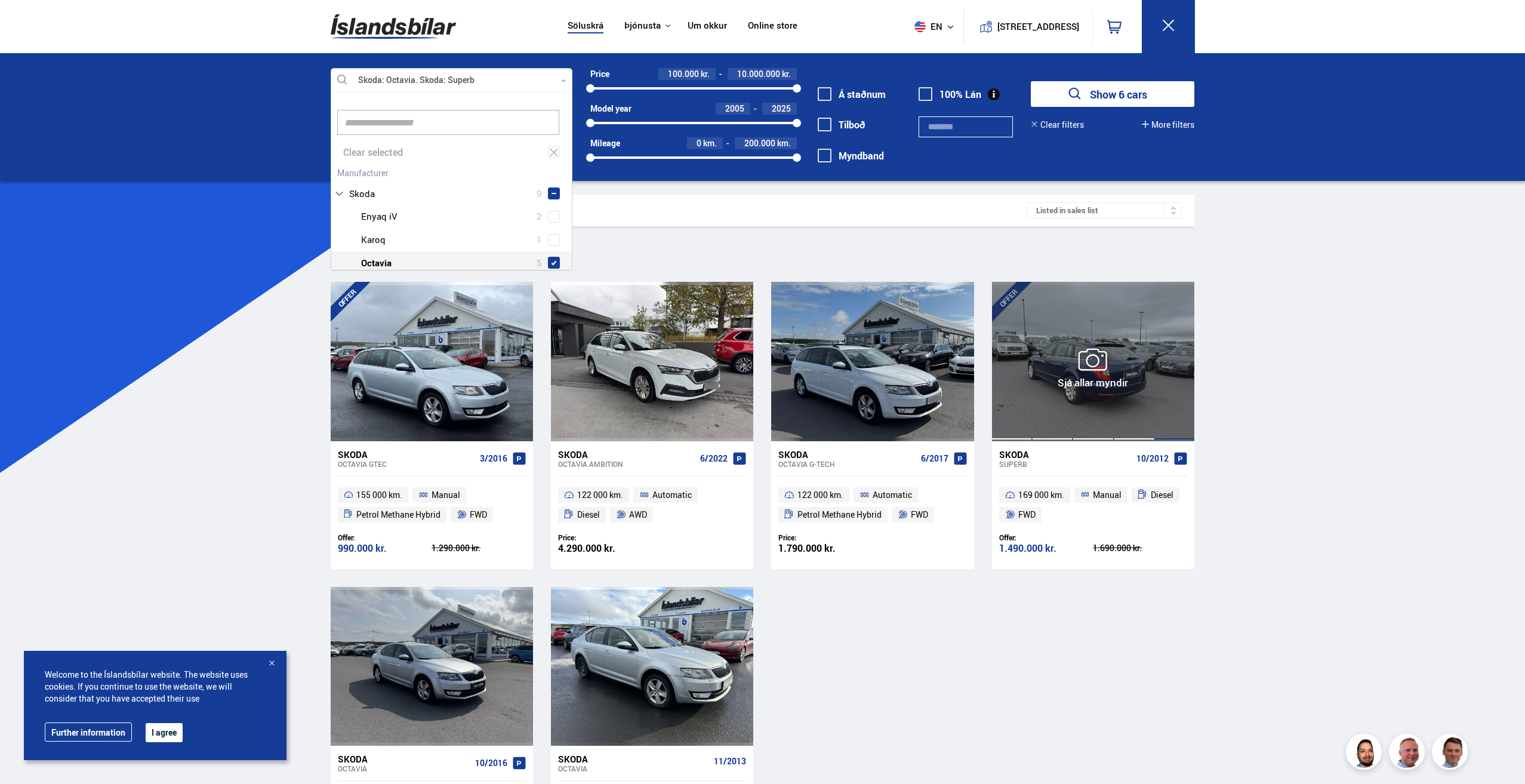
click at [1177, 359] on div at bounding box center [1175, 361] width 41 height 159
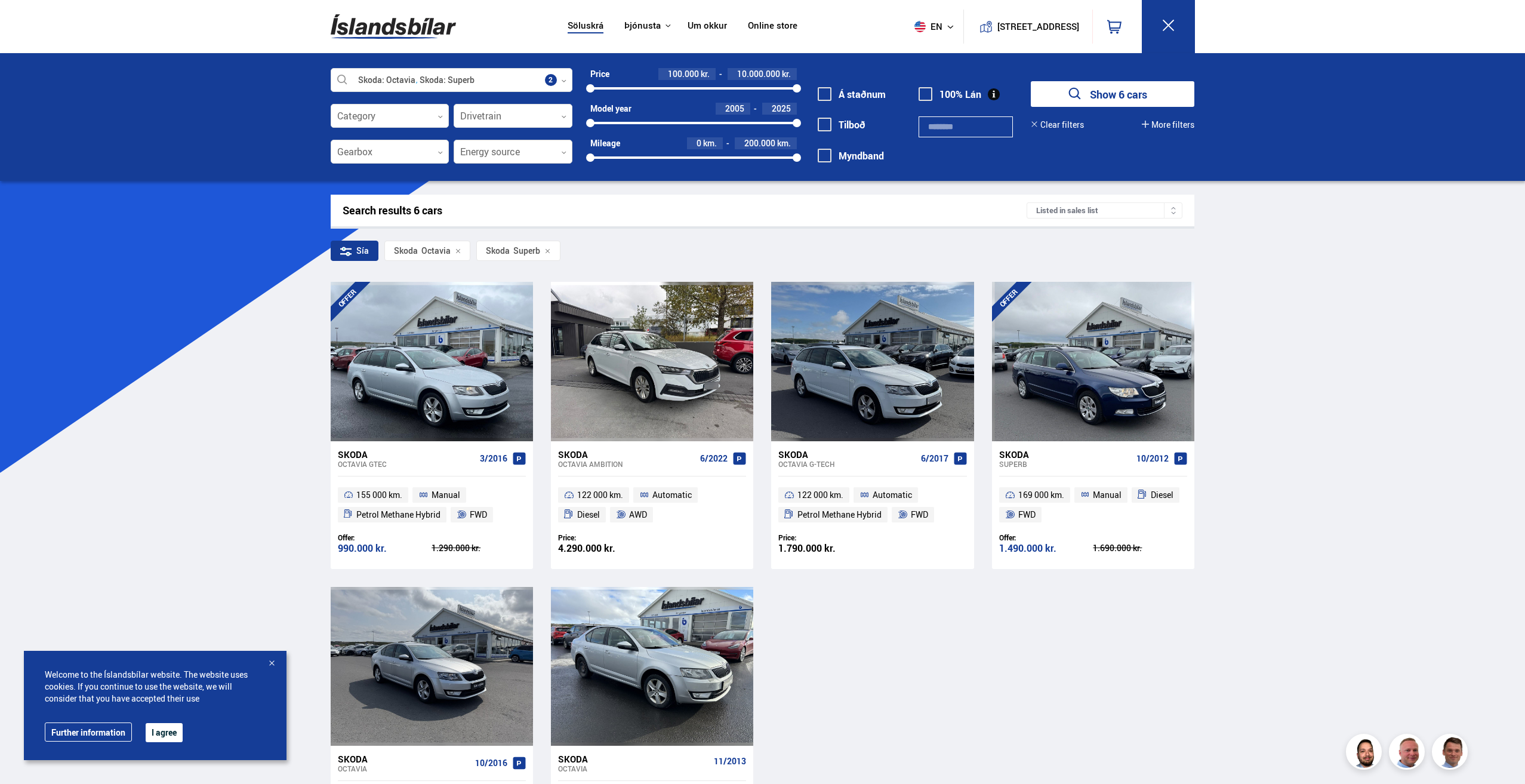
click at [535, 162] on div at bounding box center [513, 152] width 119 height 24
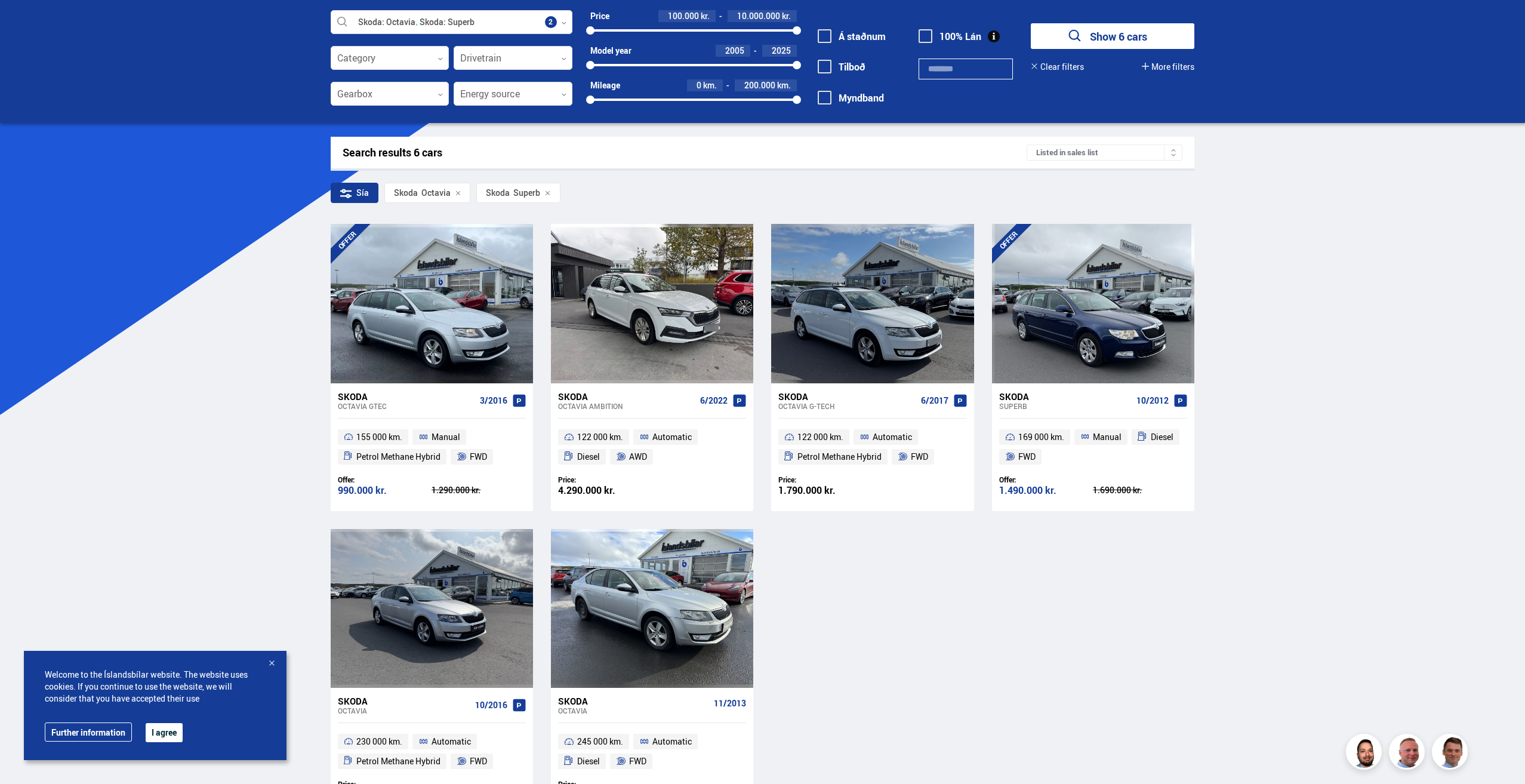
scroll to position [0, 0]
